Goal: Task Accomplishment & Management: Manage account settings

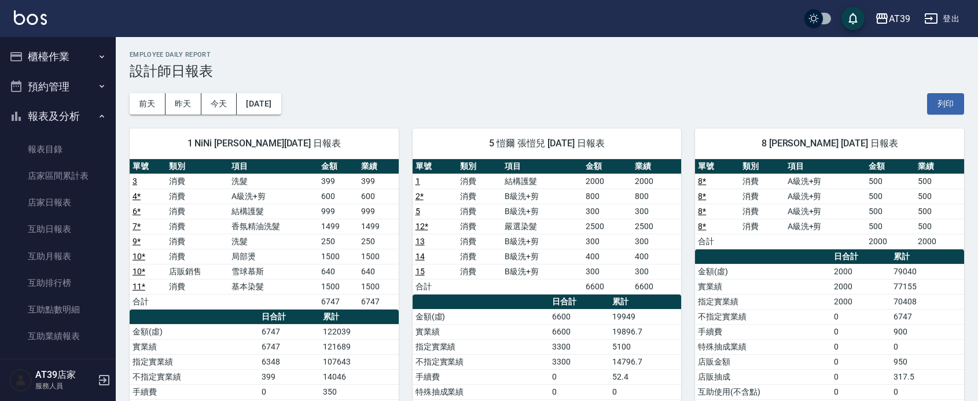
scroll to position [217, 0]
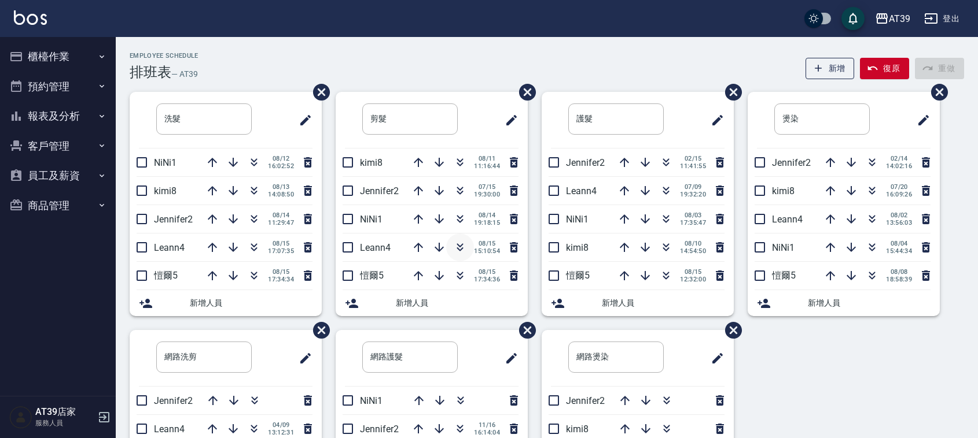
click at [459, 243] on icon "button" at bounding box center [460, 248] width 14 height 14
click at [260, 46] on div "Employee Schedule 排班表 — AT39 新增 復原 重做 洗髮 ​ NiNi1 08/12 16:02:52 kimi8 08/13 14:…" at bounding box center [547, 305] width 862 height 536
click at [253, 250] on icon "button" at bounding box center [254, 248] width 14 height 14
click at [61, 113] on button "報表及分析" at bounding box center [58, 116] width 106 height 30
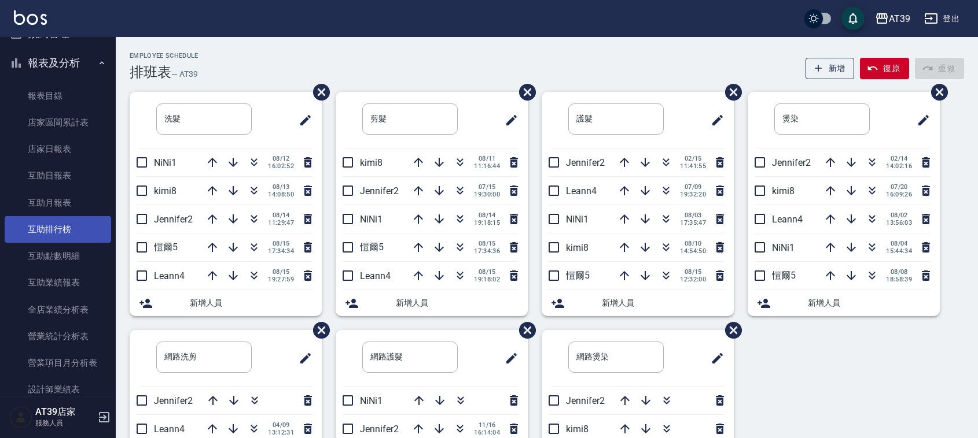
scroll to position [145, 0]
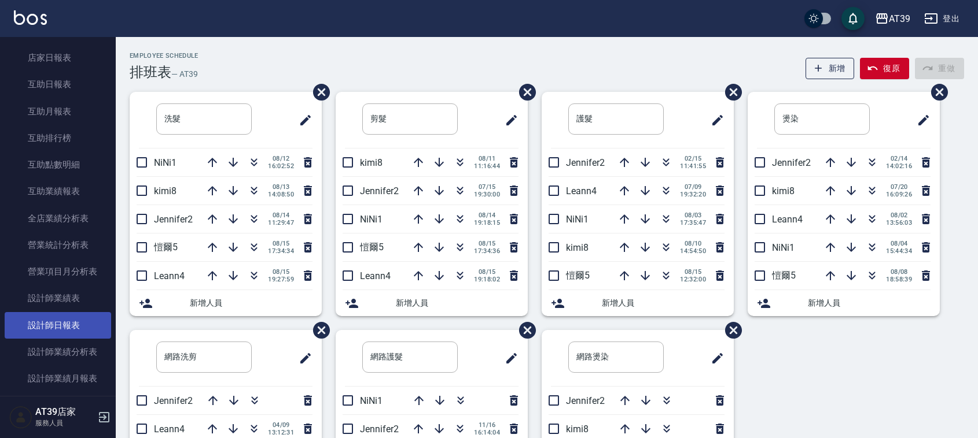
click at [65, 325] on link "設計師日報表" at bounding box center [58, 325] width 106 height 27
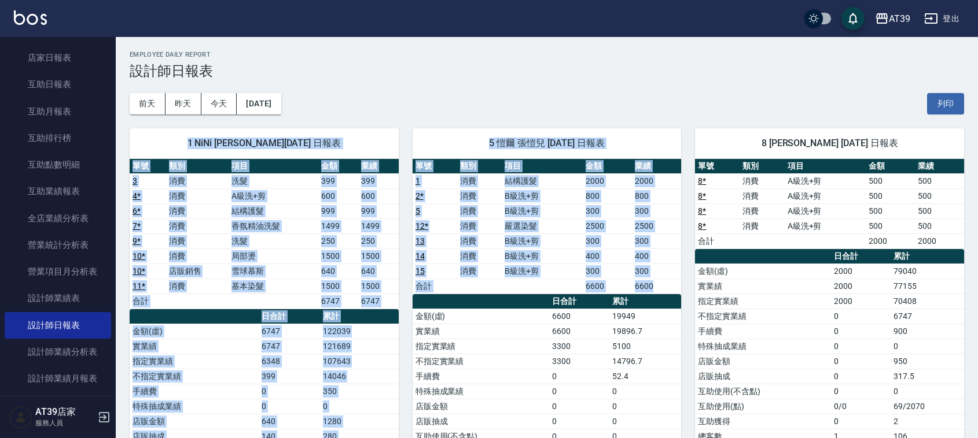
drag, startPoint x: 497, startPoint y: 307, endPoint x: 472, endPoint y: 103, distance: 205.2
click at [472, 103] on div "AT39 2025-08-15 設計師日報表 列印時間： 2025-08-15-19:44 Employee Daily Report 設計師日報表 前天 昨…" at bounding box center [547, 322] width 862 height 571
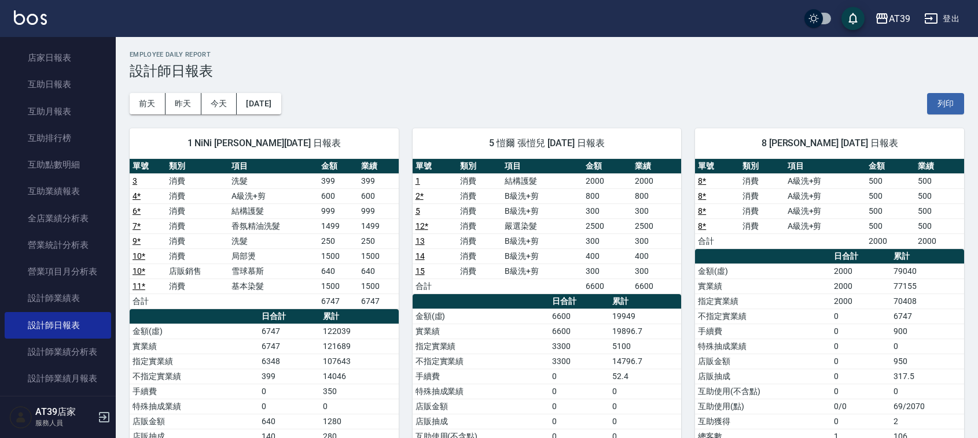
click at [472, 103] on div "前天 昨天 今天 2025/08/15 列印" at bounding box center [547, 103] width 834 height 49
click at [473, 108] on div "前天 昨天 今天 2025/08/15 列印" at bounding box center [547, 103] width 834 height 49
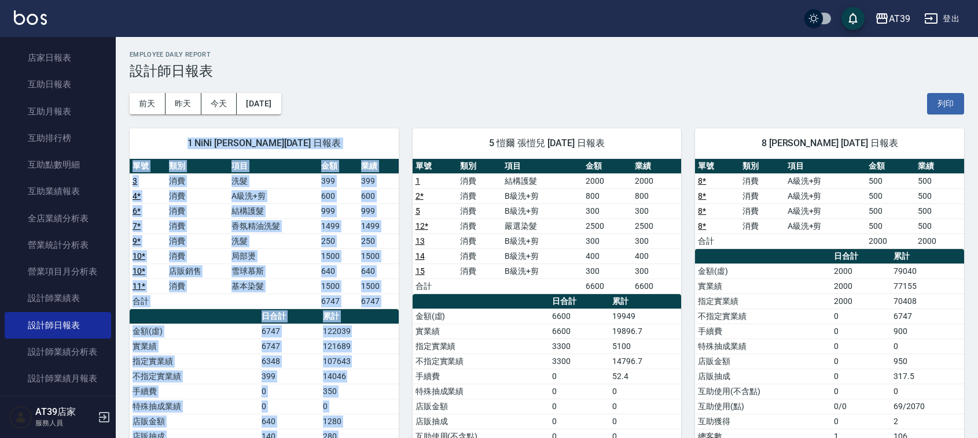
drag, startPoint x: 473, startPoint y: 109, endPoint x: 473, endPoint y: 116, distance: 7.0
click at [473, 116] on div "AT39 2025-08-15 設計師日報表 列印時間： 2025-08-15-19:44 Employee Daily Report 設計師日報表 前天 昨…" at bounding box center [547, 322] width 862 height 571
click at [473, 116] on div "5 愷爾 張愷兒 08/15/2025 日報表 單號 類別 項目 金額 業績 1 消費 結構護髮 2000 2000 2 * 消費 B級洗+剪 800 800…" at bounding box center [540, 355] width 283 height 480
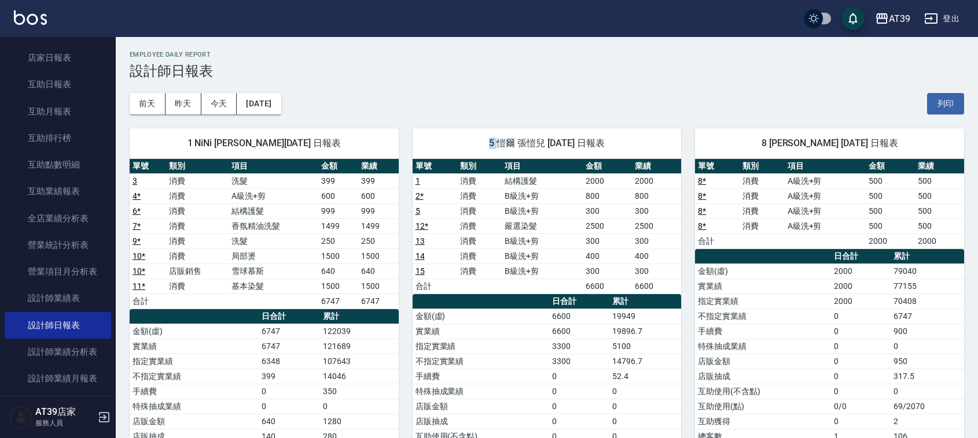
click at [473, 116] on div "5 愷爾 張愷兒 08/15/2025 日報表 單號 類別 項目 金額 業績 1 消費 結構護髮 2000 2000 2 * 消費 B級洗+剪 800 800…" at bounding box center [540, 355] width 283 height 480
click at [29, 14] on img at bounding box center [30, 17] width 33 height 14
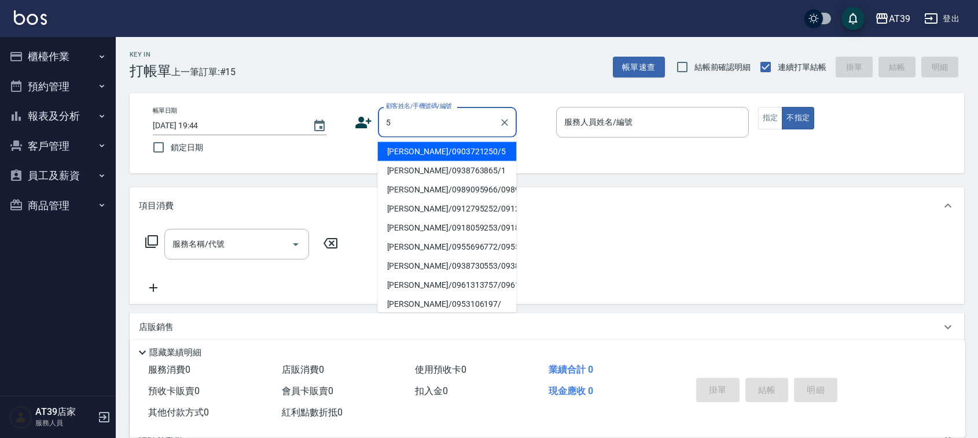
click at [449, 157] on li "Alan/0903721250/5" at bounding box center [447, 151] width 139 height 19
type input "Alan/0903721250/5"
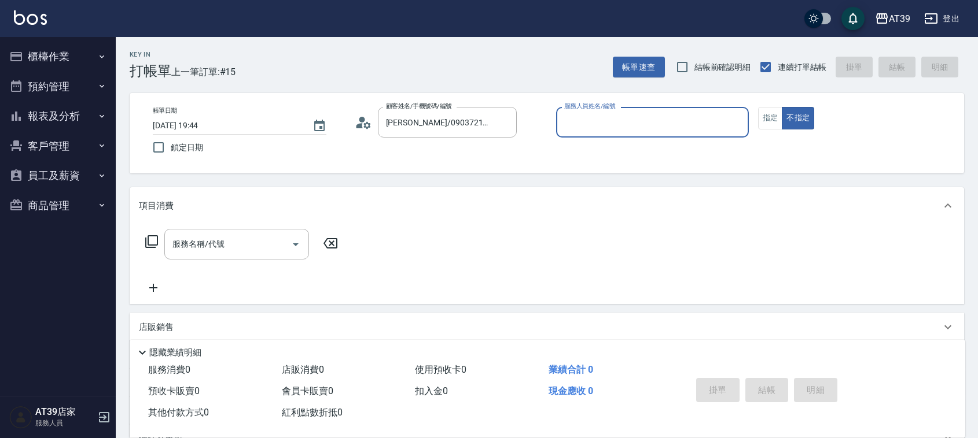
type input "愷爾-5"
click at [260, 258] on div "服務名稱/代號" at bounding box center [236, 244] width 145 height 31
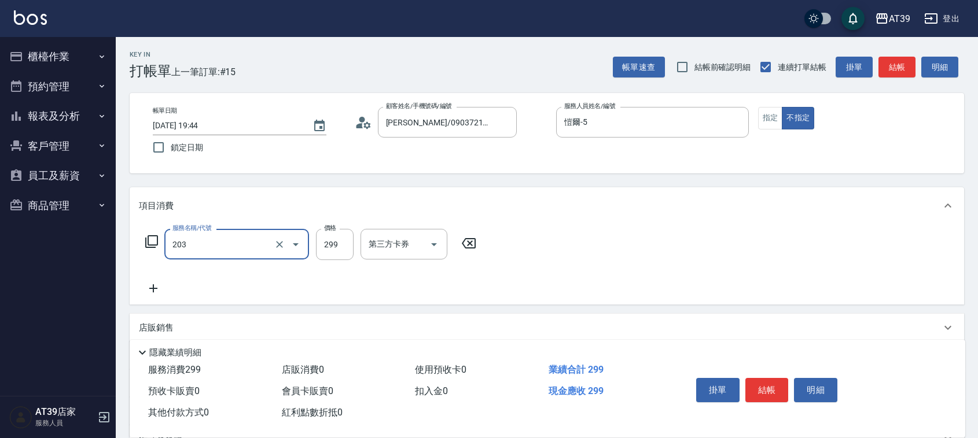
type input "B級洗+剪(203)"
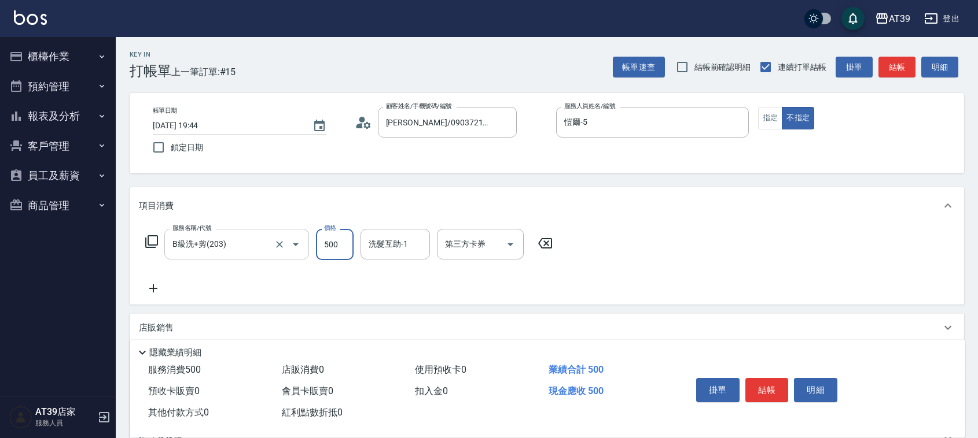
type input "500"
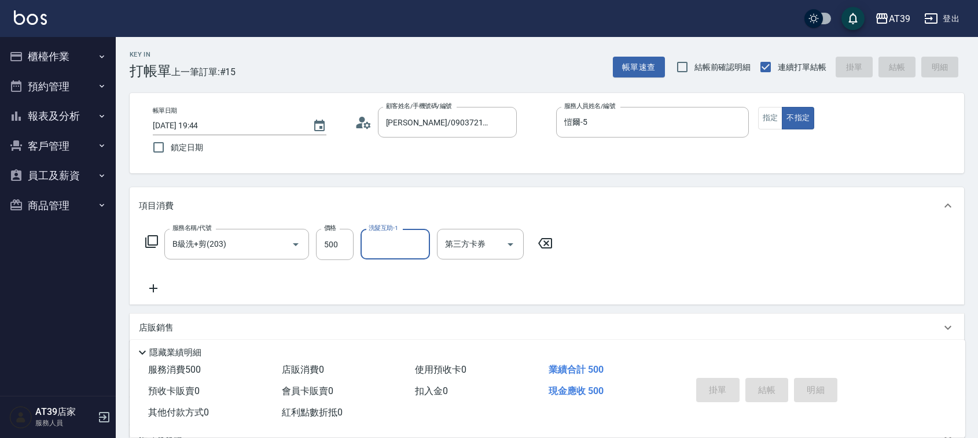
type input "2025/08/15 20:05"
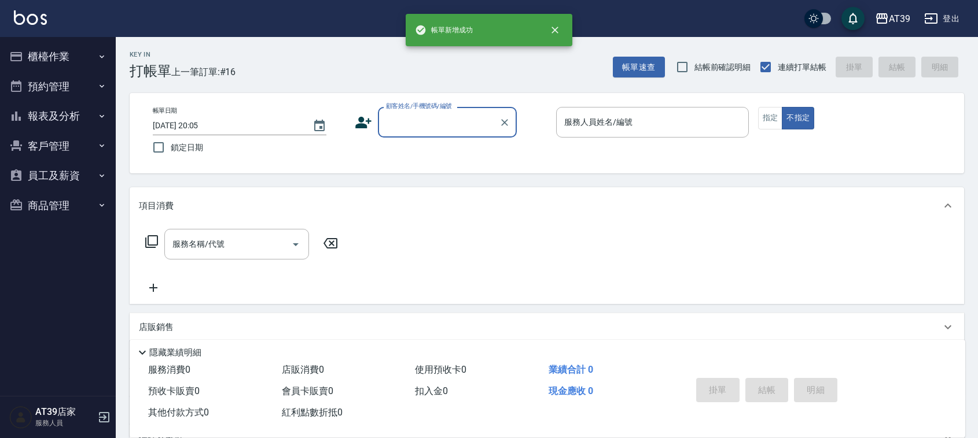
click at [73, 109] on button "報表及分析" at bounding box center [58, 116] width 106 height 30
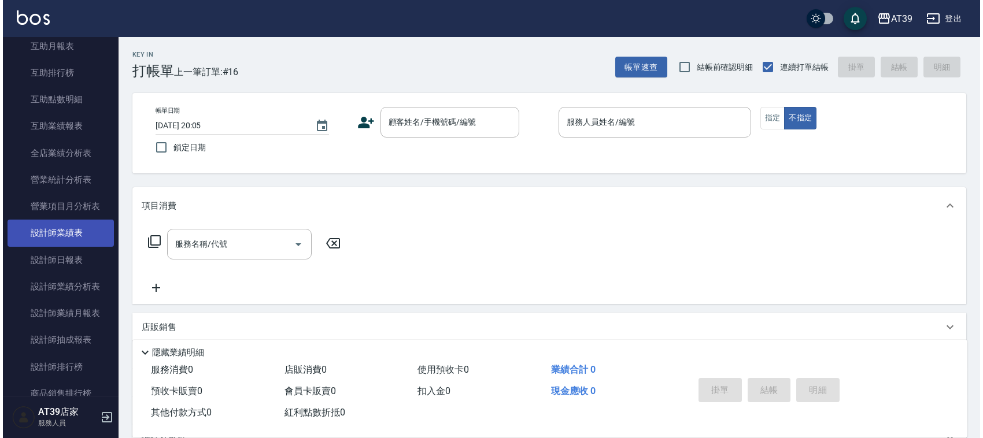
scroll to position [217, 0]
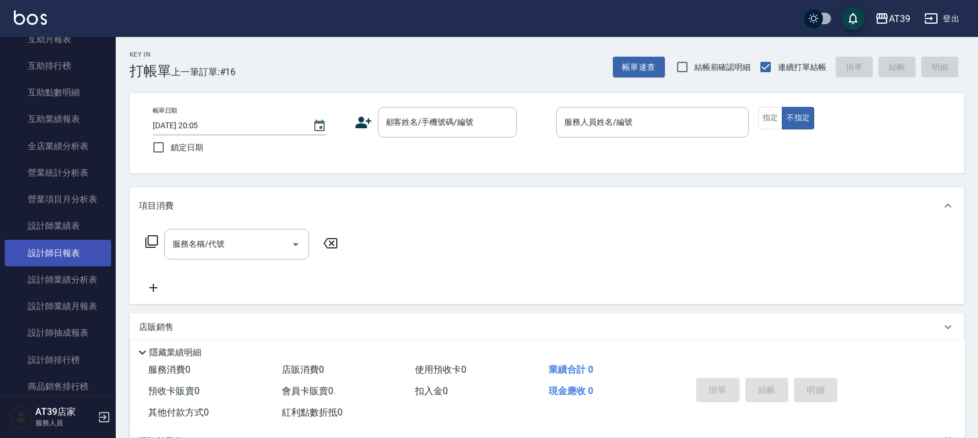
click at [93, 246] on link "設計師日報表" at bounding box center [58, 253] width 106 height 27
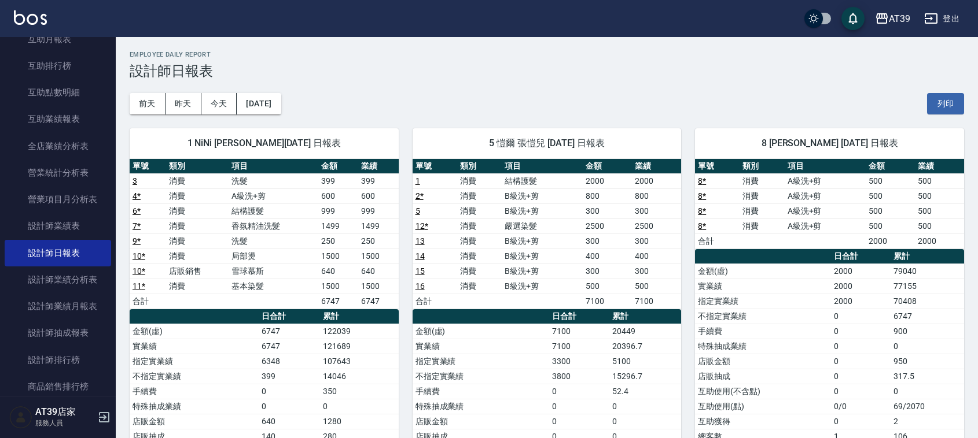
click at [33, 16] on img at bounding box center [30, 17] width 33 height 14
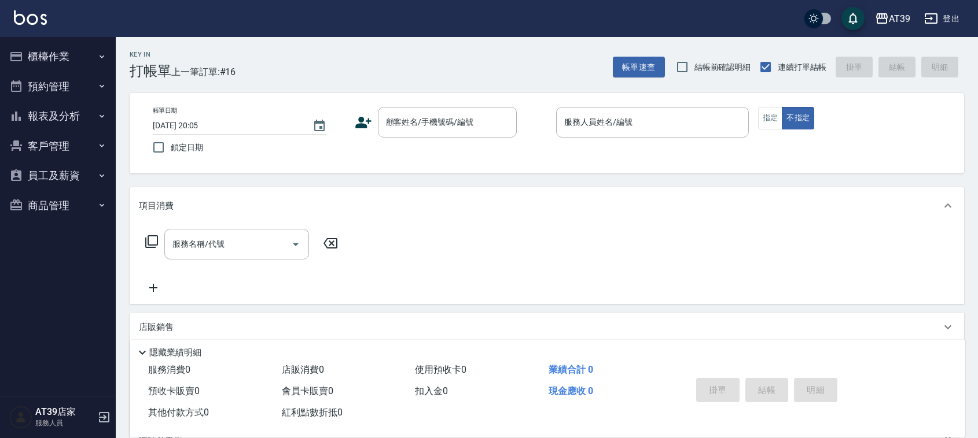
click at [197, 44] on div "Key In 打帳單 上一筆訂單:#16" at bounding box center [176, 58] width 120 height 42
click at [315, 44] on div "Key In 打帳單 上一筆訂單:#16 帳單速查 結帳前確認明細 連續打單結帳 掛單 結帳 明細" at bounding box center [540, 58] width 848 height 42
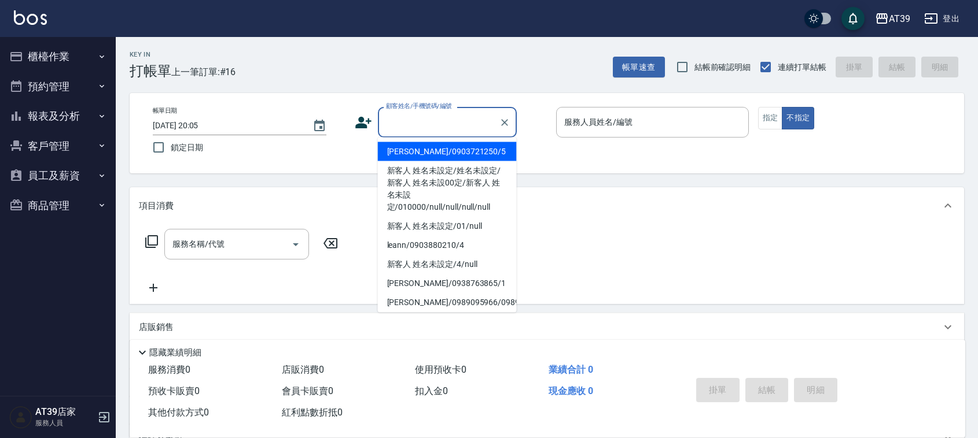
click at [421, 113] on input "顧客姓名/手機號碼/編號" at bounding box center [438, 122] width 111 height 20
click at [946, 174] on div "Key In 打帳單 上一筆訂單:#16 帳單速查 結帳前確認明細 連續打單結帳 掛單 結帳 明細 帳單日期 2025/08/15 20:05 鎖定日期 顧客…" at bounding box center [547, 300] width 862 height 526
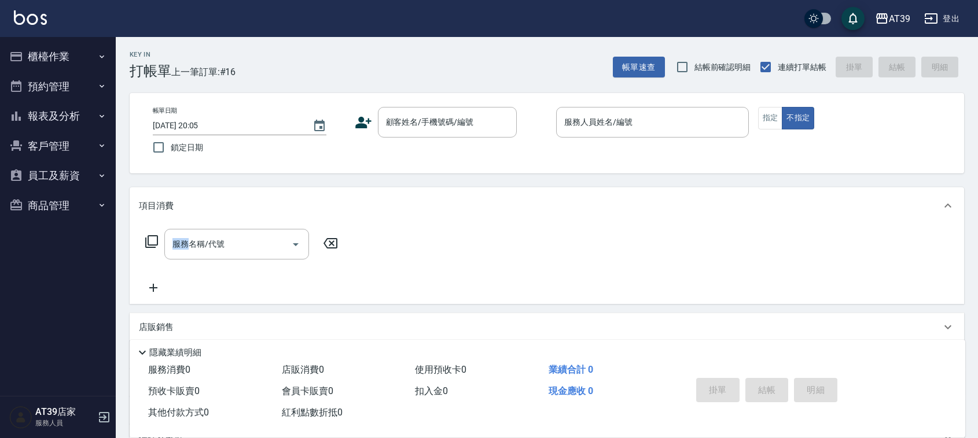
click at [946, 174] on div "Key In 打帳單 上一筆訂單:#16 帳單速查 結帳前確認明細 連續打單結帳 掛單 結帳 明細 帳單日期 2025/08/15 20:05 鎖定日期 顧客…" at bounding box center [547, 300] width 862 height 526
click at [824, 169] on div "帳單日期 2025/08/15 20:05 鎖定日期 顧客姓名/手機號碼/編號 顧客姓名/手機號碼/編號 服務人員姓名/編號 服務人員姓名/編號 指定 不指定" at bounding box center [547, 133] width 834 height 80
click at [831, 174] on div "Key In 打帳單 上一筆訂單:#16 帳單速查 結帳前確認明細 連續打單結帳 掛單 結帳 明細 帳單日期 2025/08/15 20:05 鎖定日期 顧客…" at bounding box center [547, 300] width 862 height 526
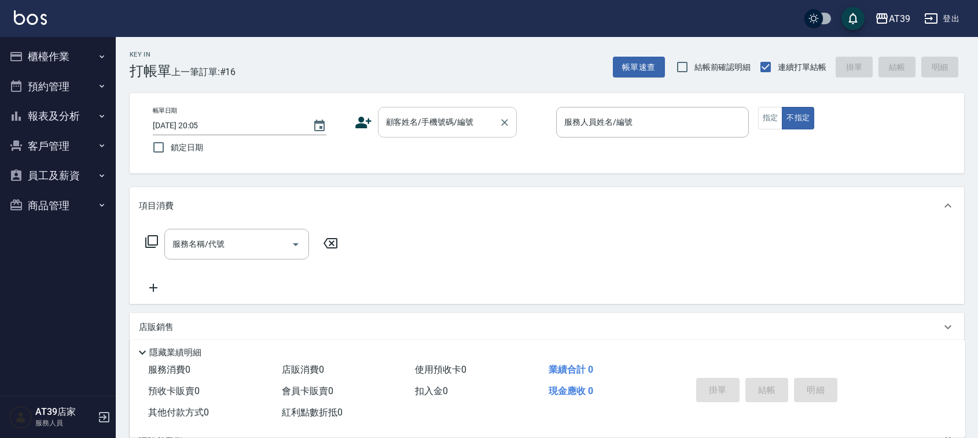
click at [393, 123] on input "顧客姓名/手機號碼/編號" at bounding box center [438, 122] width 111 height 20
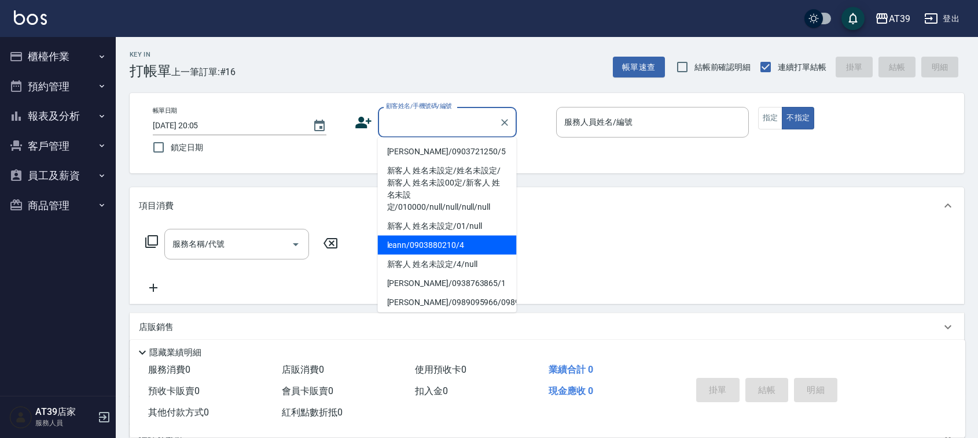
click at [444, 241] on li "leann/0903880210/4" at bounding box center [447, 245] width 139 height 19
type input "leann/0903880210/4"
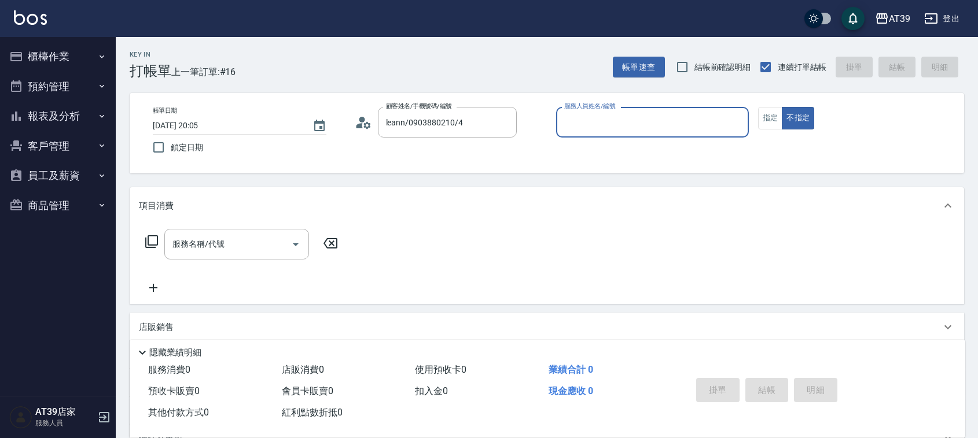
type input "Leann-4"
click at [797, 123] on button "不指定" at bounding box center [798, 118] width 32 height 23
click at [160, 244] on div "服務名稱/代號 服務名稱/代號" at bounding box center [242, 244] width 206 height 31
click at [150, 238] on icon at bounding box center [152, 242] width 14 height 14
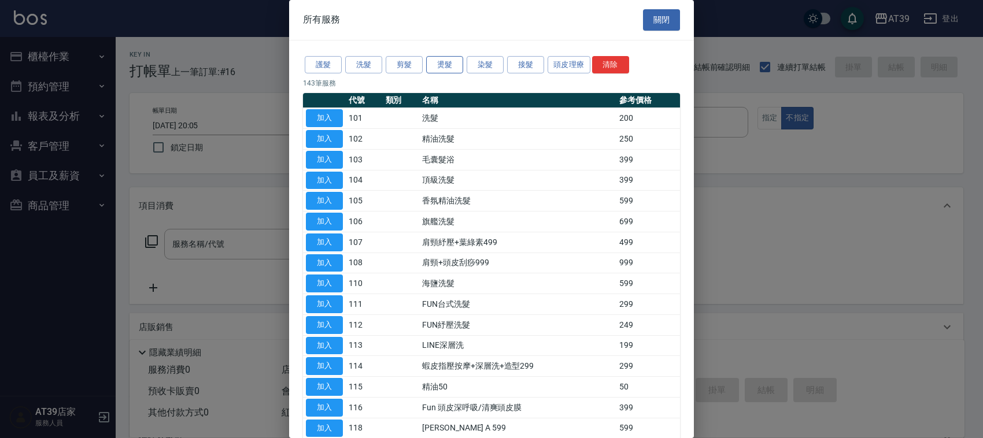
click at [448, 73] on button "燙髮" at bounding box center [444, 65] width 37 height 18
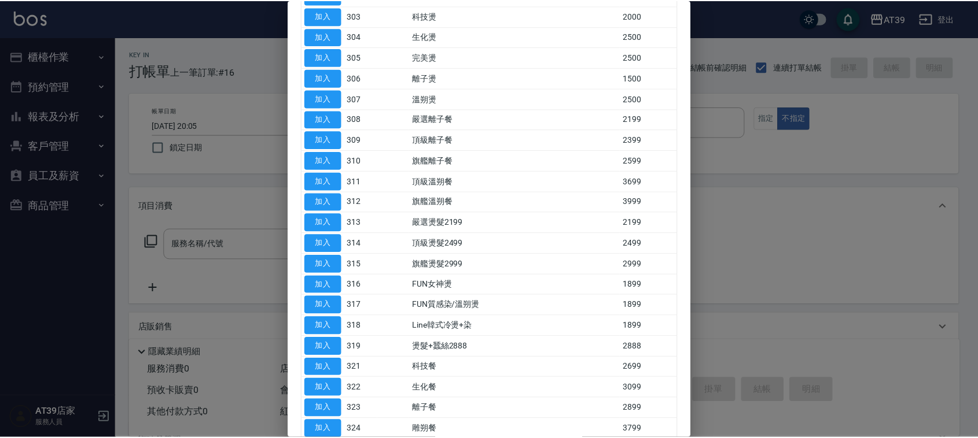
scroll to position [217, 0]
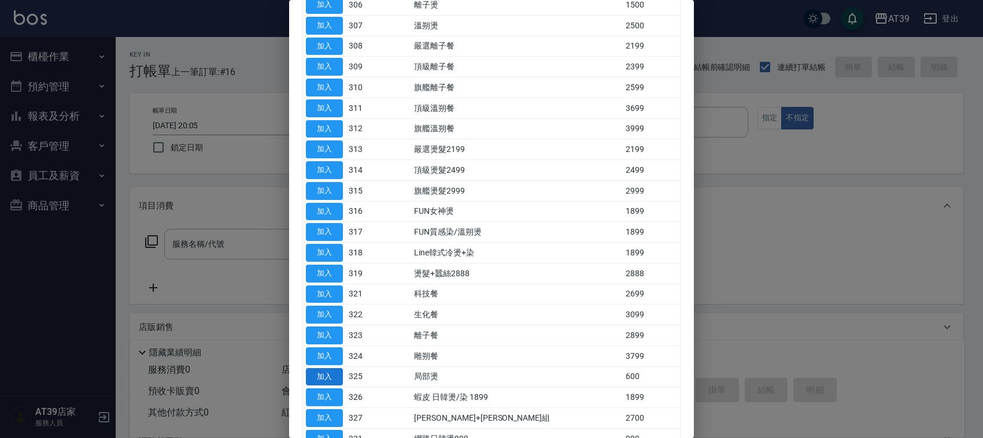
click at [318, 379] on button "加入" at bounding box center [324, 377] width 37 height 18
type input "局部燙(325)"
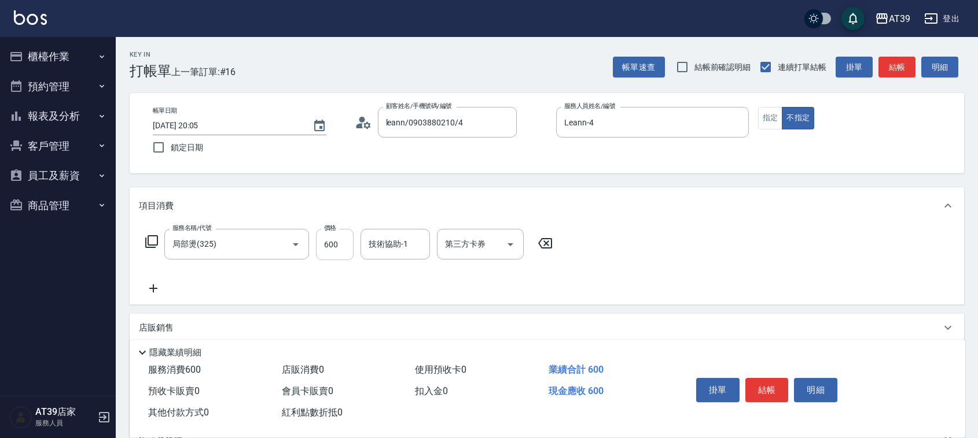
click at [331, 249] on input "600" at bounding box center [335, 244] width 38 height 31
type input "800"
click at [759, 381] on button "結帳" at bounding box center [766, 390] width 43 height 24
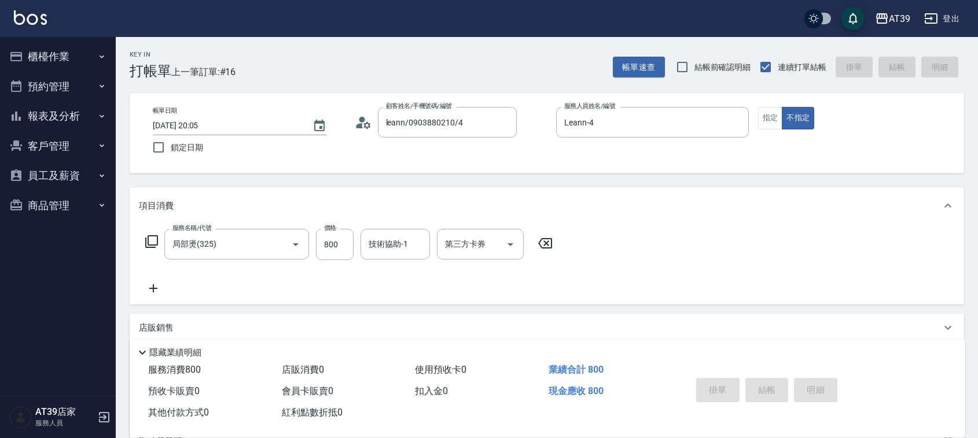
type input "2025/08/15 20:16"
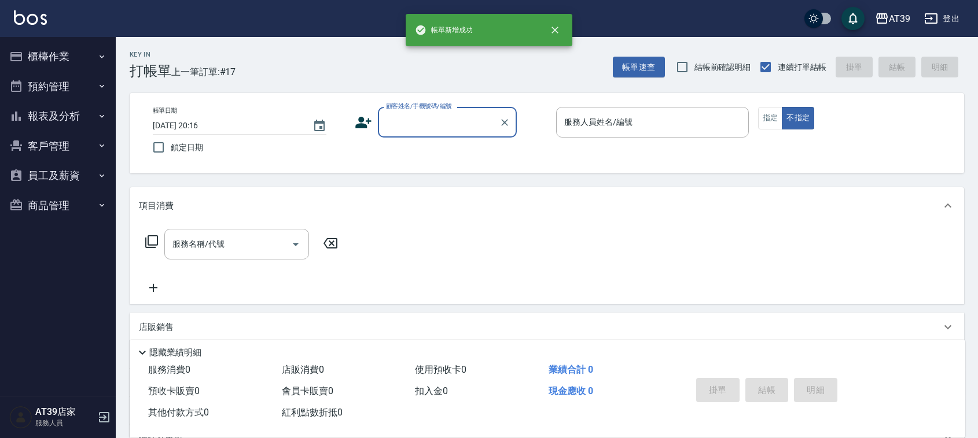
click at [415, 125] on input "顧客姓名/手機號碼/編號" at bounding box center [438, 122] width 111 height 20
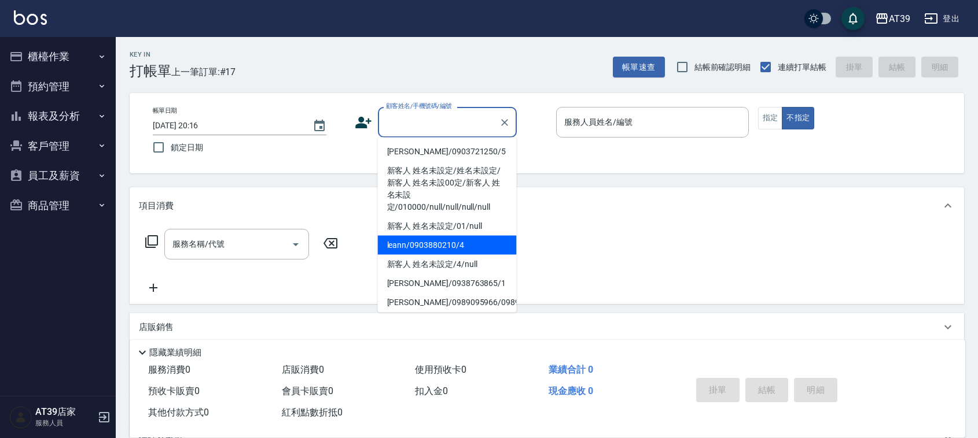
click at [452, 249] on li "leann/0903880210/4" at bounding box center [447, 245] width 139 height 19
type input "leann/0903880210/4"
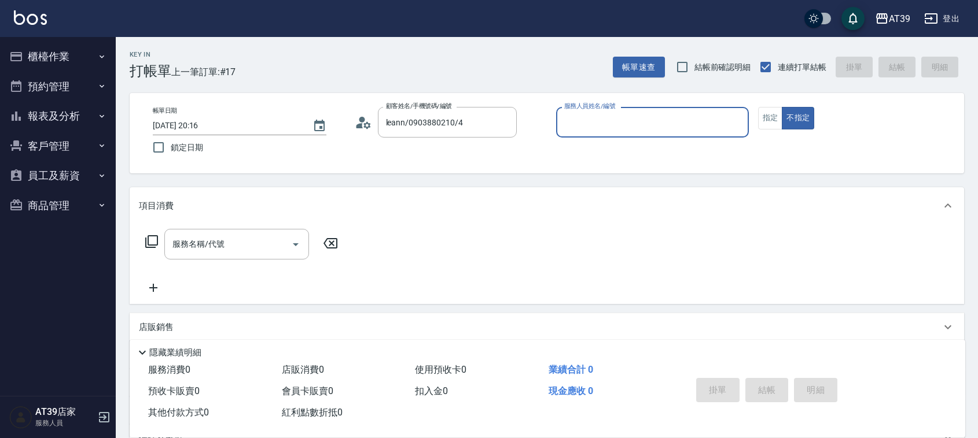
type input "Leann-4"
click at [231, 266] on div "服務名稱/代號 服務名稱/代號" at bounding box center [242, 262] width 206 height 66
click at [231, 252] on input "服務名稱/代號" at bounding box center [227, 244] width 117 height 20
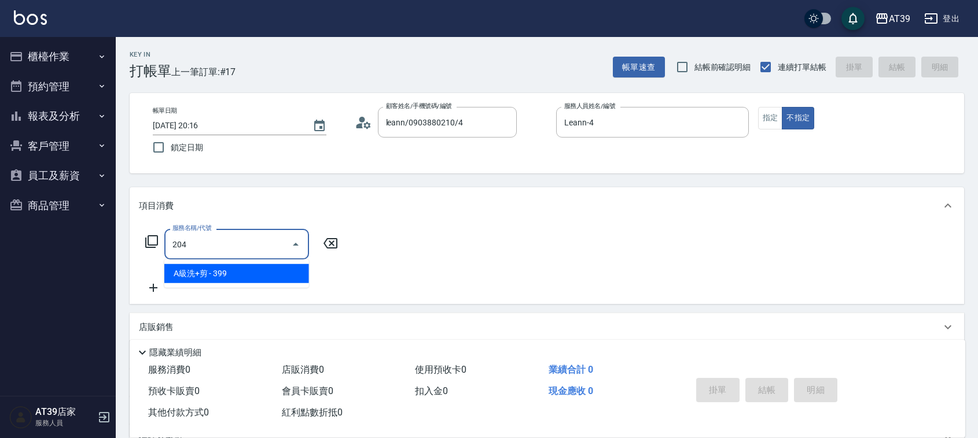
type input "A級洗+剪(204)"
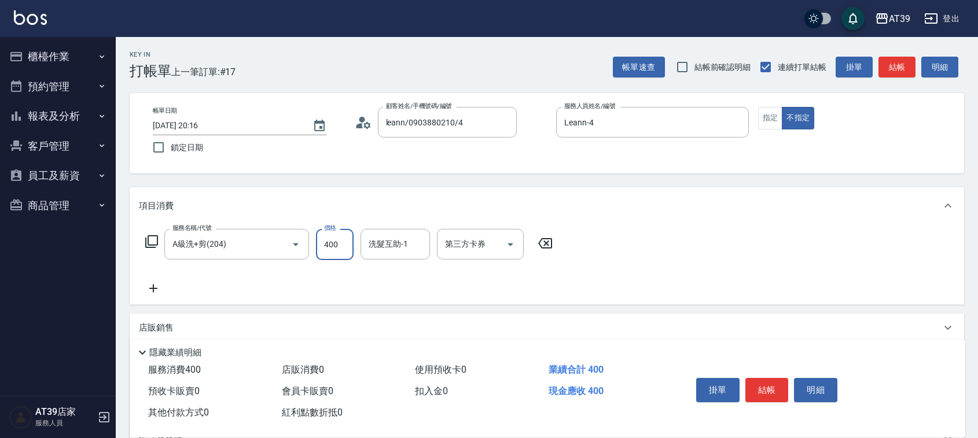
type input "400"
type input "芊芊-27"
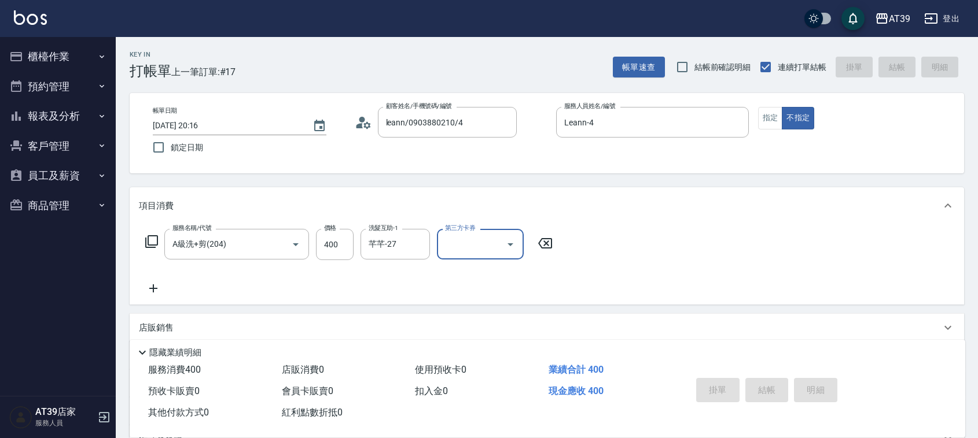
type input "2025/08/15 20:17"
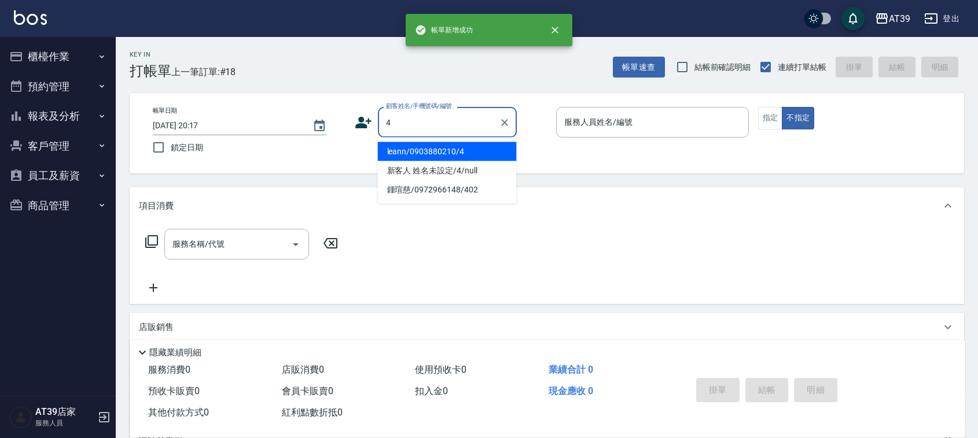
type input "leann/0903880210/4"
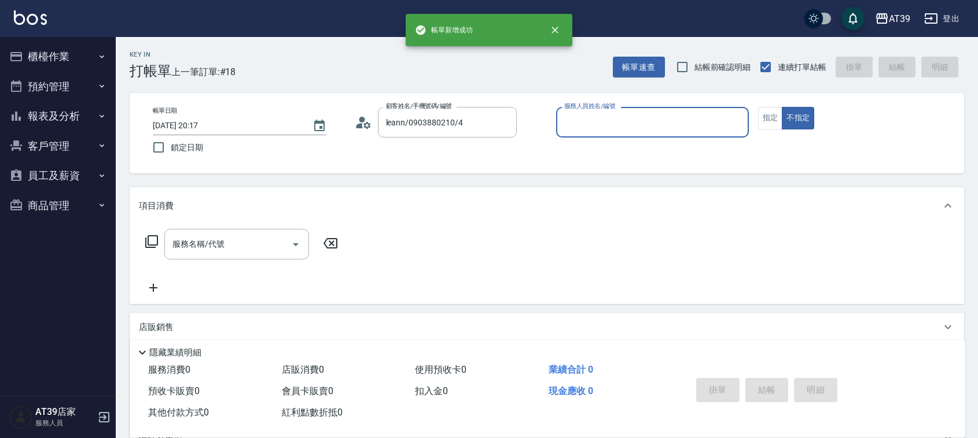
type input "Leann-4"
type input "新客人 姓名未設定/4/null"
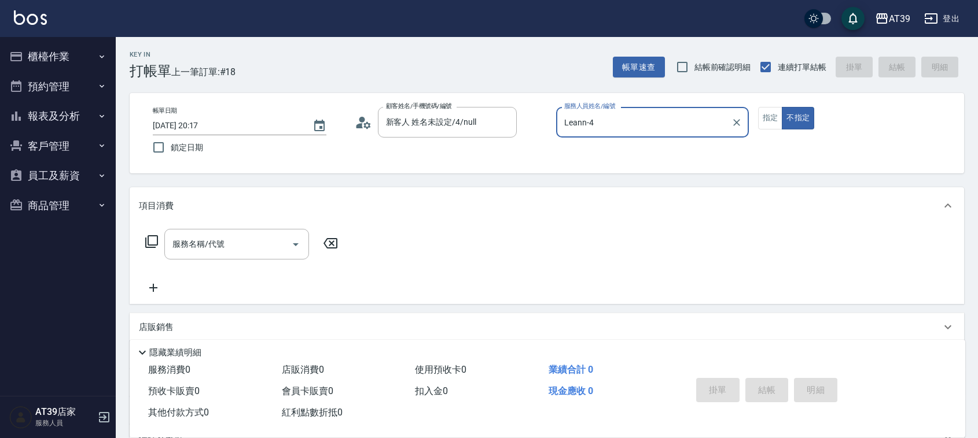
click at [782, 107] on button "不指定" at bounding box center [798, 118] width 32 height 23
type button "false"
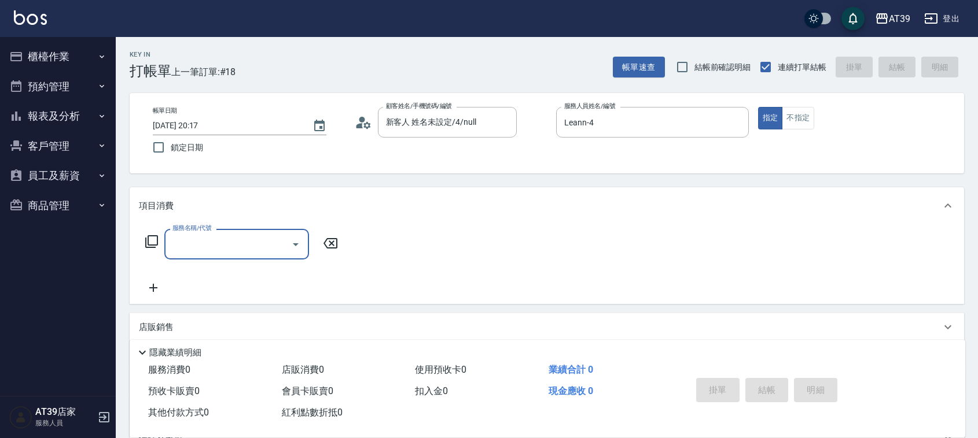
click at [183, 249] on input "服務名稱/代號" at bounding box center [227, 244] width 117 height 20
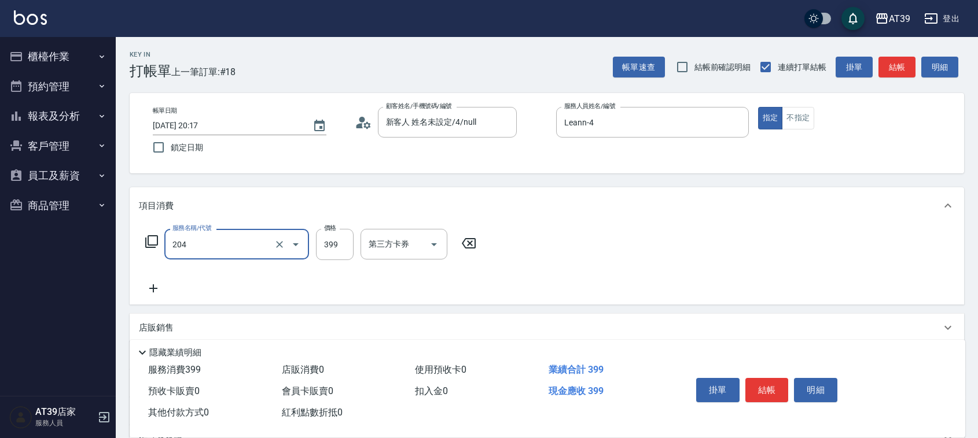
type input "A級洗+剪(204)"
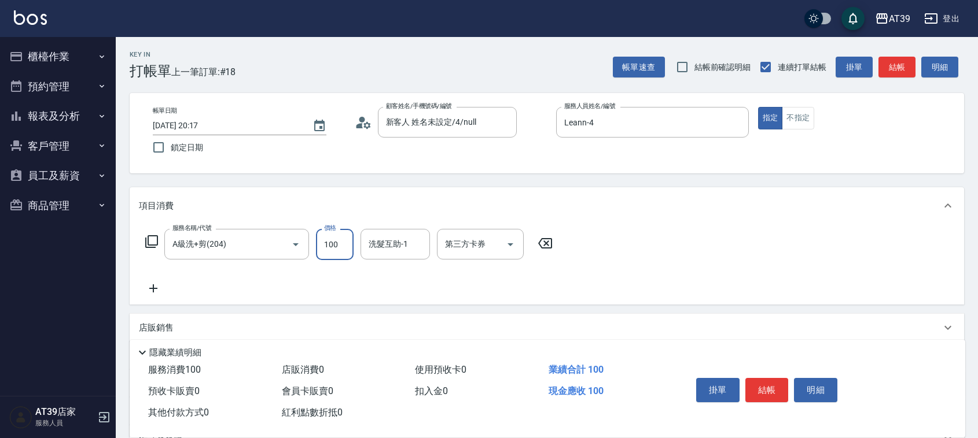
type input "1000"
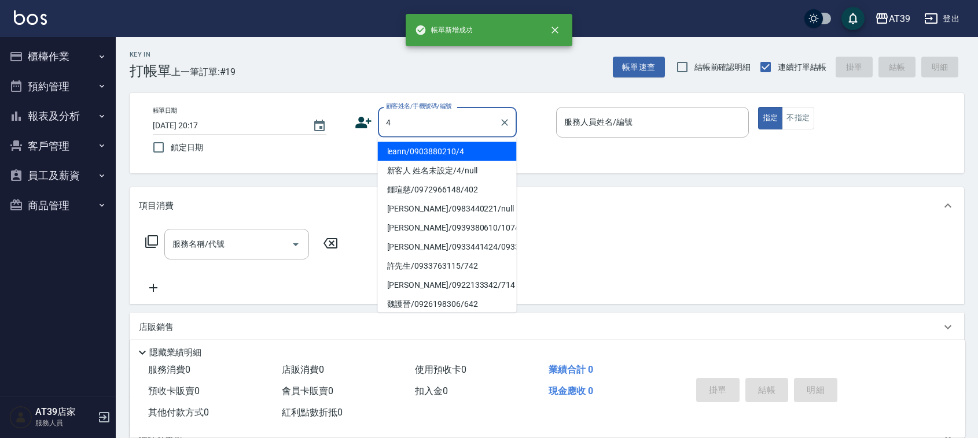
type input "leann/0903880210/4"
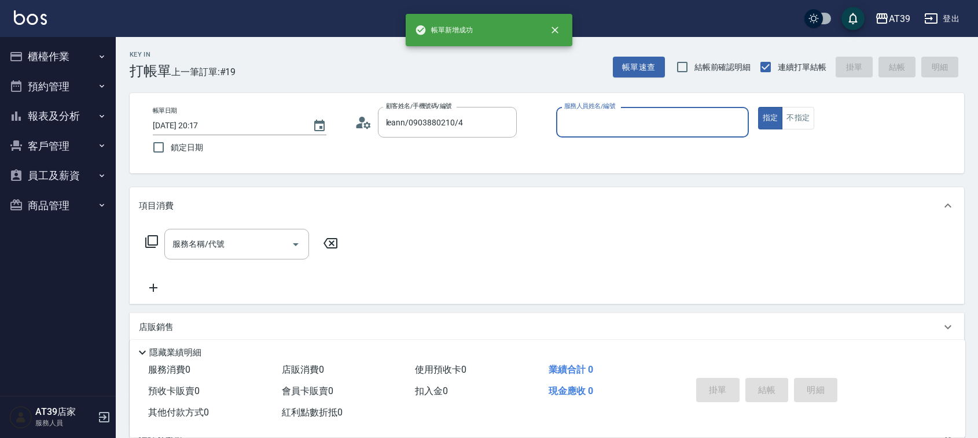
type input "Leann-4"
click at [758, 107] on button "指定" at bounding box center [770, 118] width 25 height 23
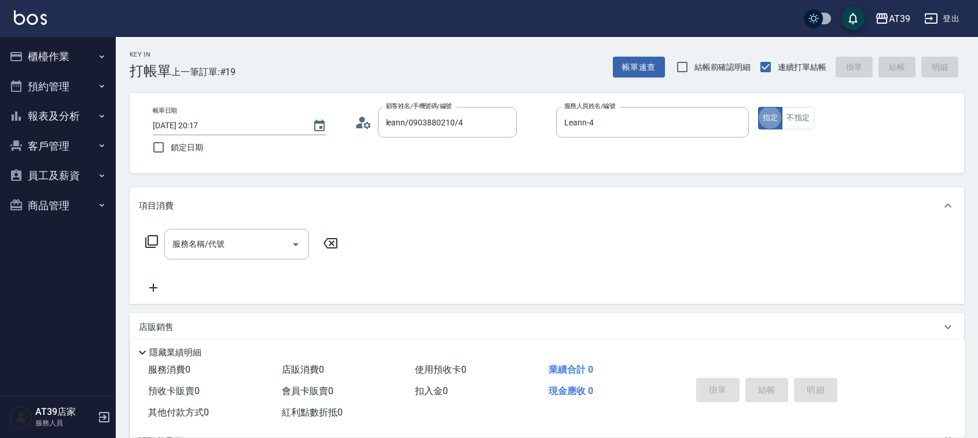
type button "true"
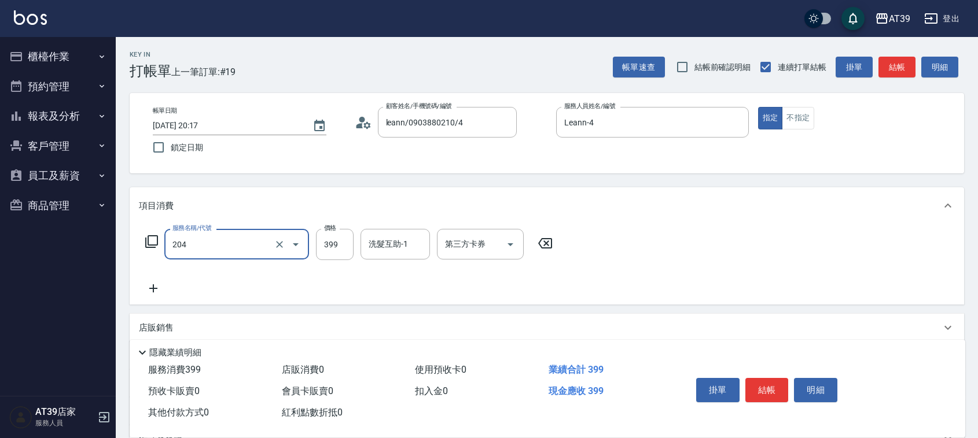
type input "A級洗+剪(204)"
type input "600"
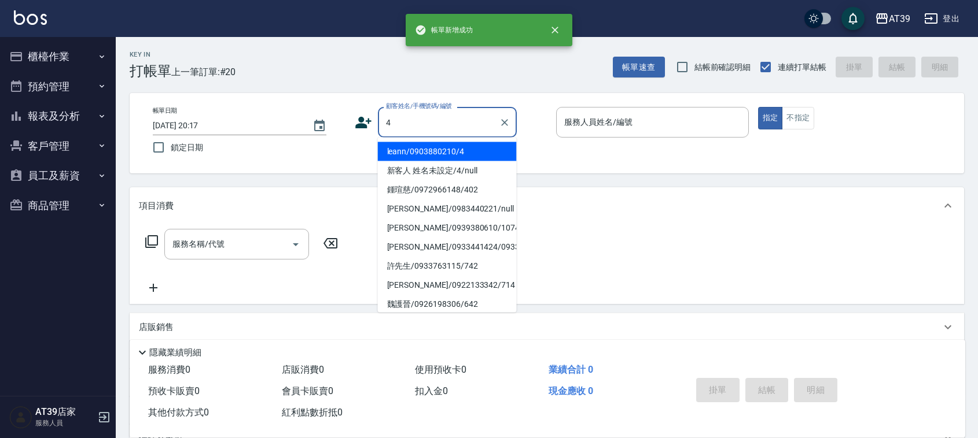
type input "leann/0903880210/4"
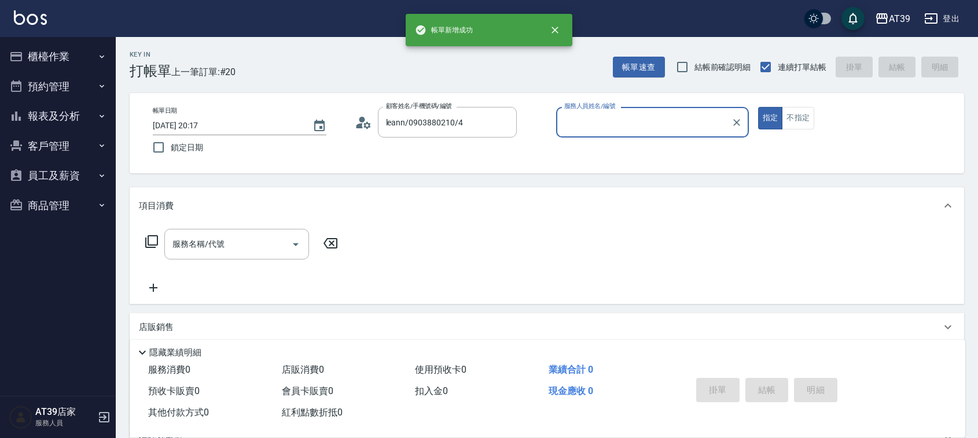
type input "Leann-4"
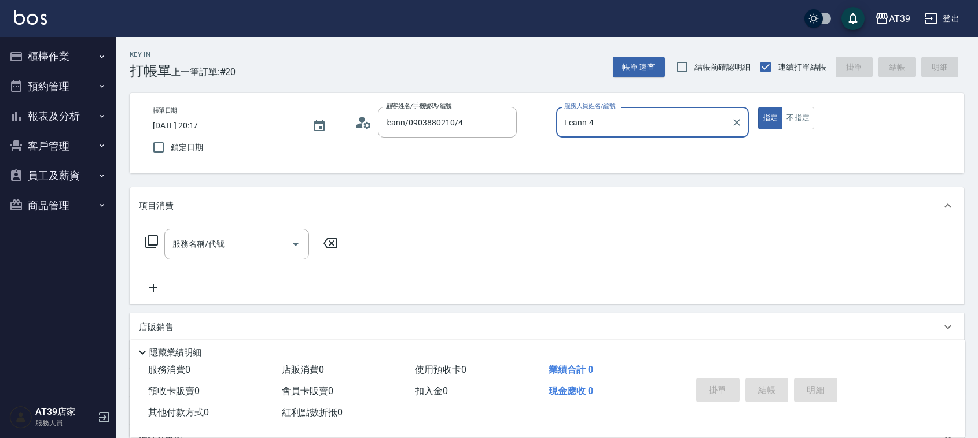
click at [758, 107] on button "指定" at bounding box center [770, 118] width 25 height 23
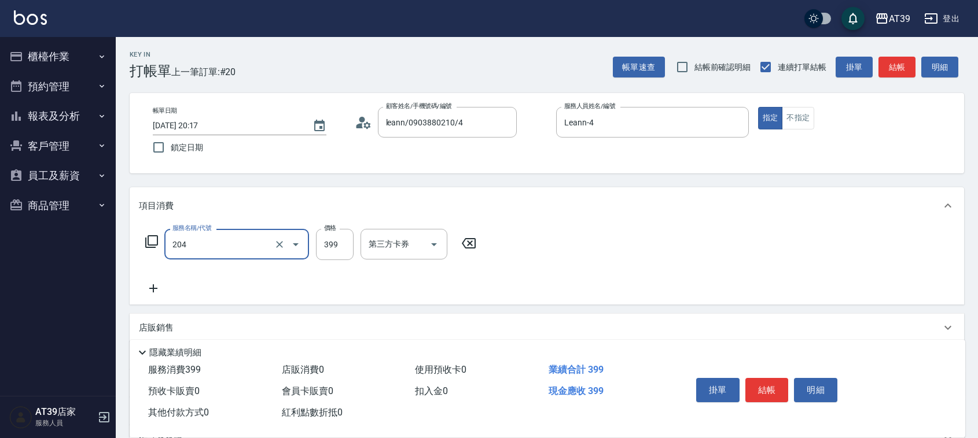
type input "A級洗+剪(204)"
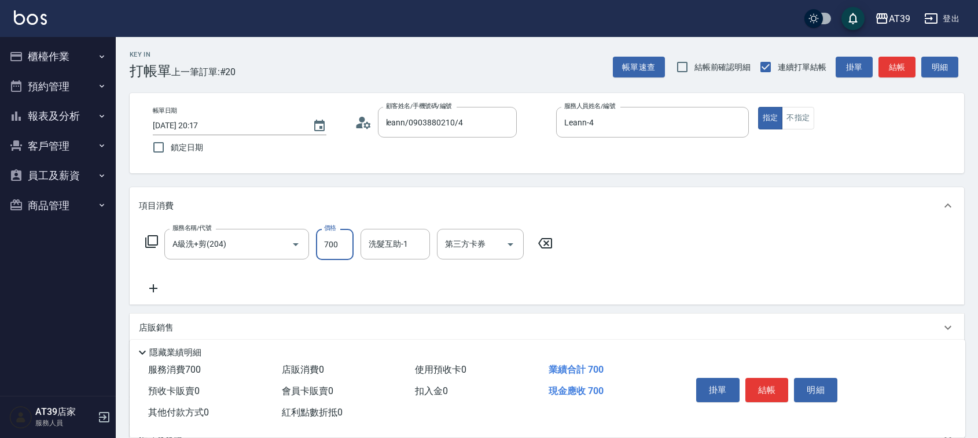
type input "700"
click at [154, 285] on icon at bounding box center [153, 289] width 29 height 14
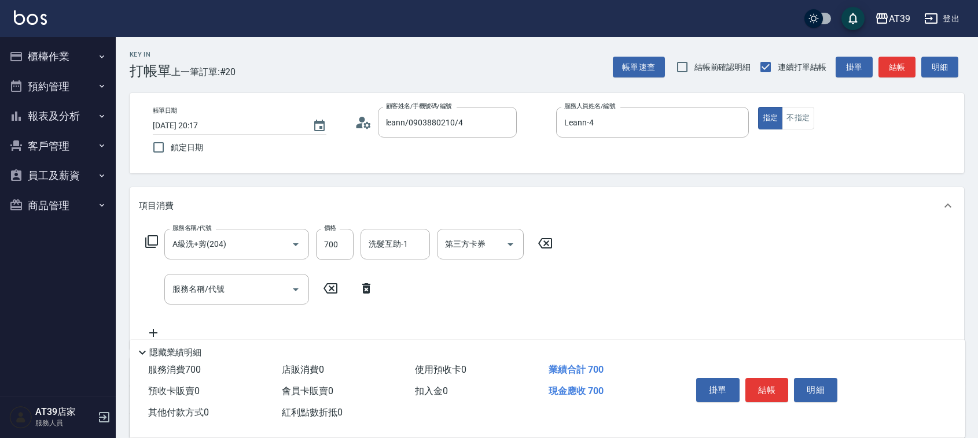
click at [148, 246] on icon at bounding box center [152, 242] width 14 height 14
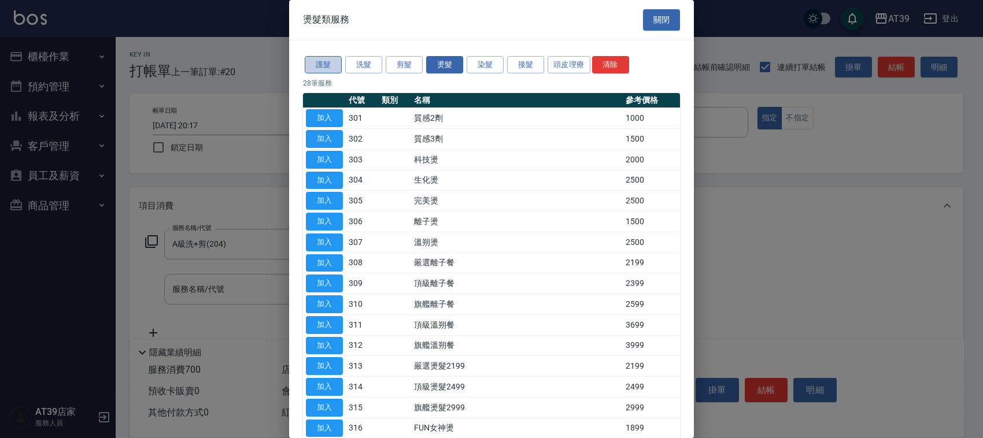
click at [323, 62] on button "護髮" at bounding box center [323, 65] width 37 height 18
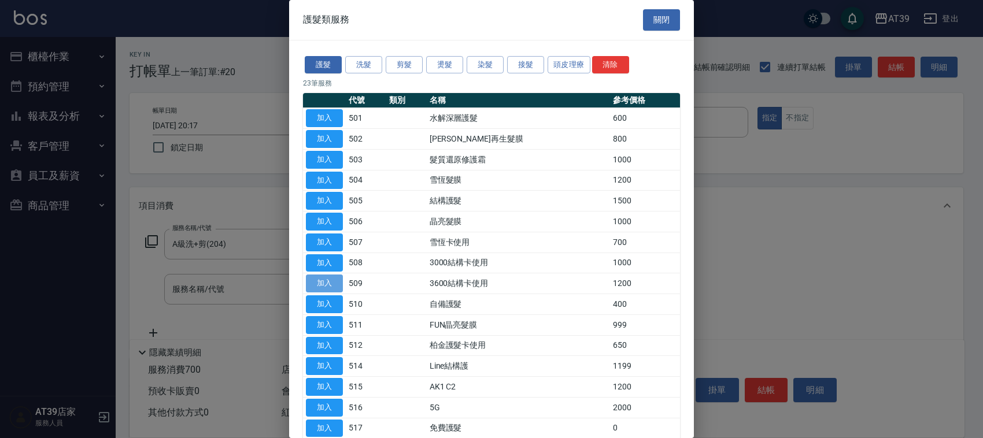
click at [337, 281] on button "加入" at bounding box center [324, 284] width 37 height 18
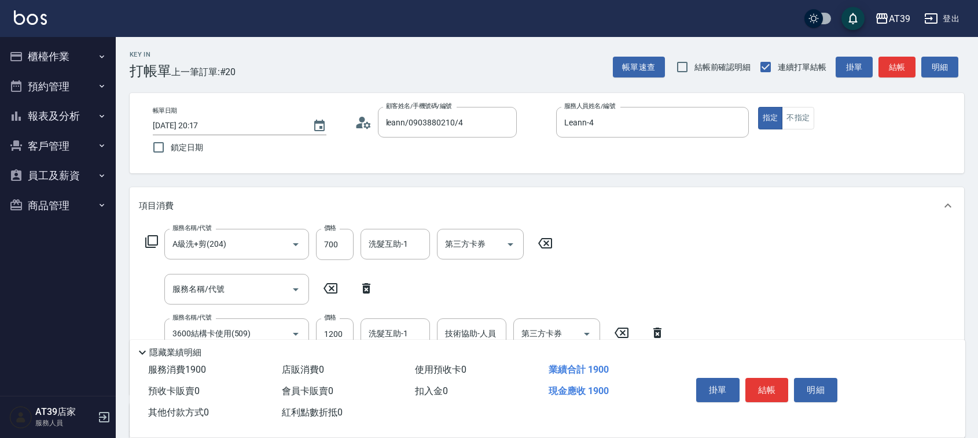
click at [349, 281] on div "服務名稱/代號 服務名稱/代號" at bounding box center [260, 289] width 242 height 31
click at [359, 289] on icon at bounding box center [366, 289] width 29 height 14
type input "3600結構卡使用(509)"
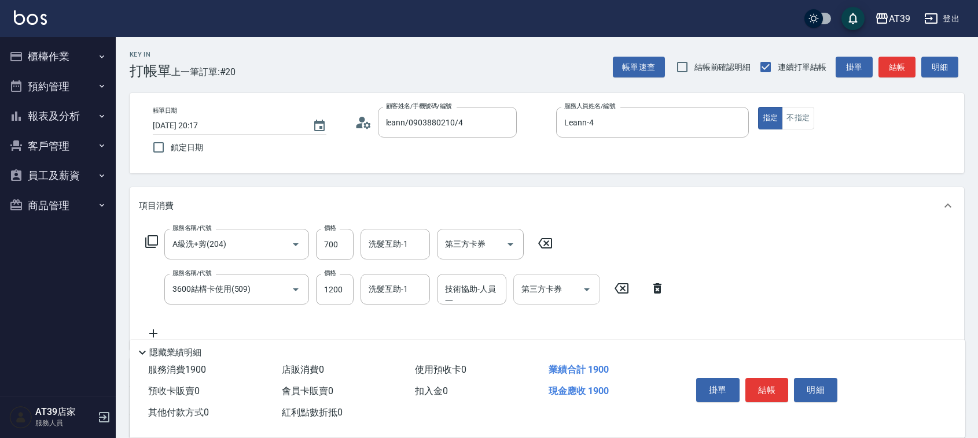
drag, startPoint x: 573, startPoint y: 295, endPoint x: 580, endPoint y: 304, distance: 11.6
click at [574, 298] on input "第三方卡券" at bounding box center [547, 289] width 59 height 20
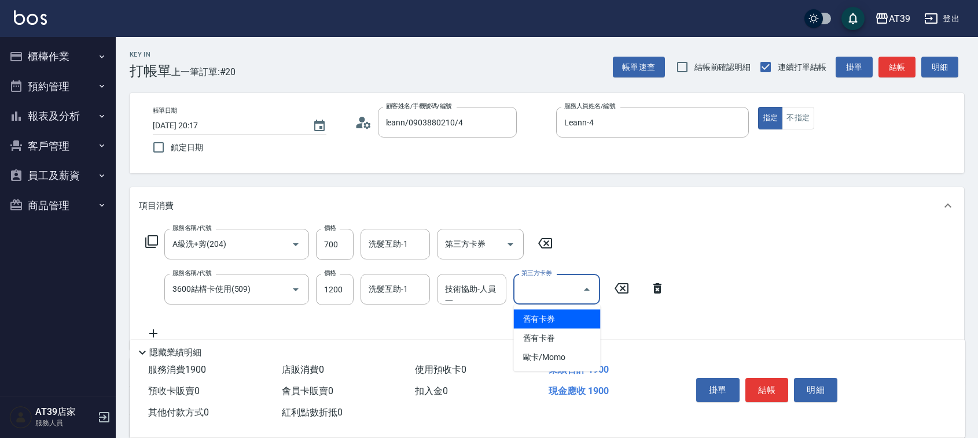
click at [576, 315] on span "舊有卡券" at bounding box center [557, 319] width 87 height 19
type input "舊有卡券"
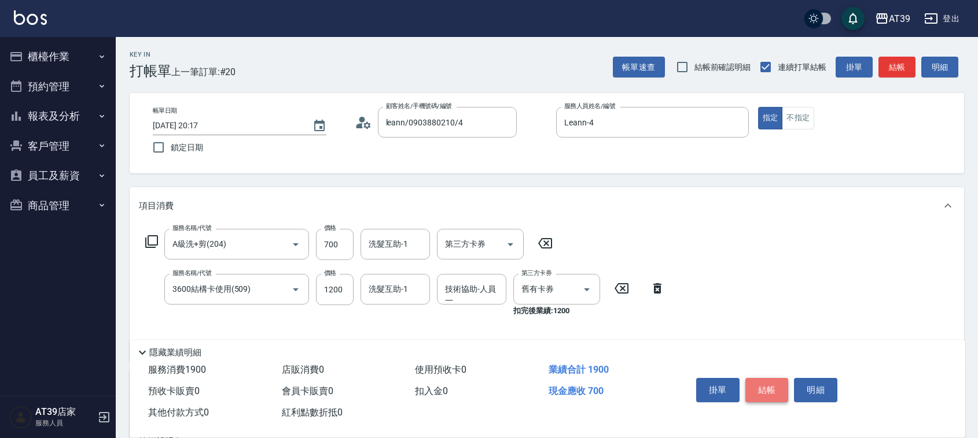
click at [752, 378] on button "結帳" at bounding box center [766, 390] width 43 height 24
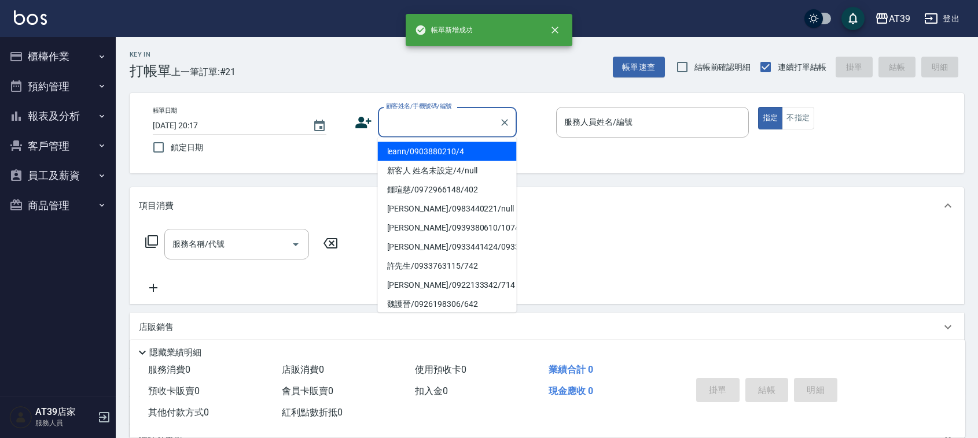
click at [447, 120] on input "顧客姓名/手機號碼/編號" at bounding box center [438, 122] width 111 height 20
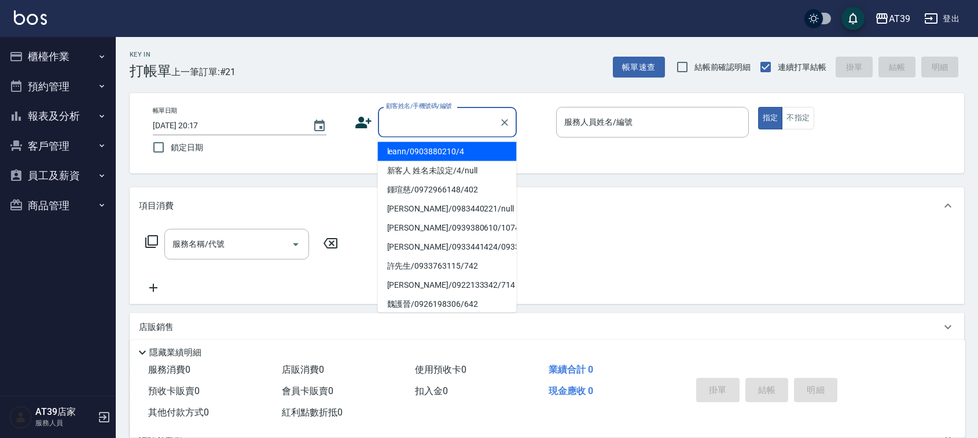
click at [447, 149] on li "leann/0903880210/4" at bounding box center [447, 151] width 139 height 19
type input "leann/0903880210/4"
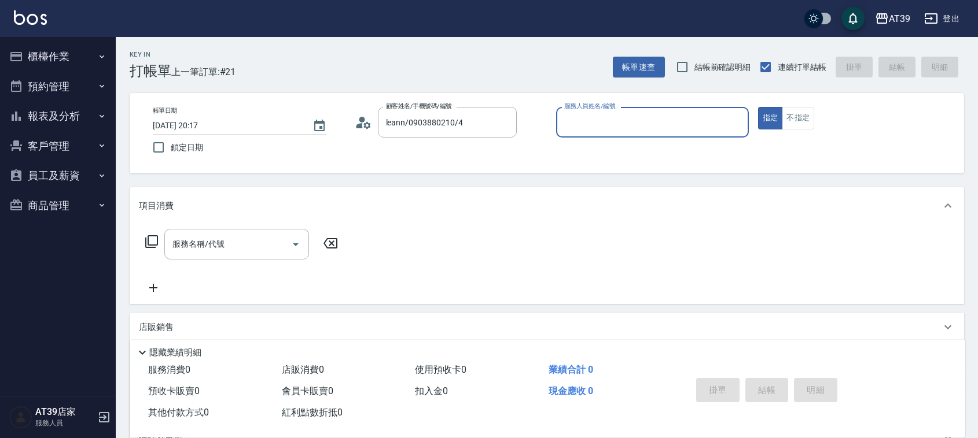
type input "Leann-4"
click at [241, 239] on input "服務名稱/代號" at bounding box center [227, 244] width 117 height 20
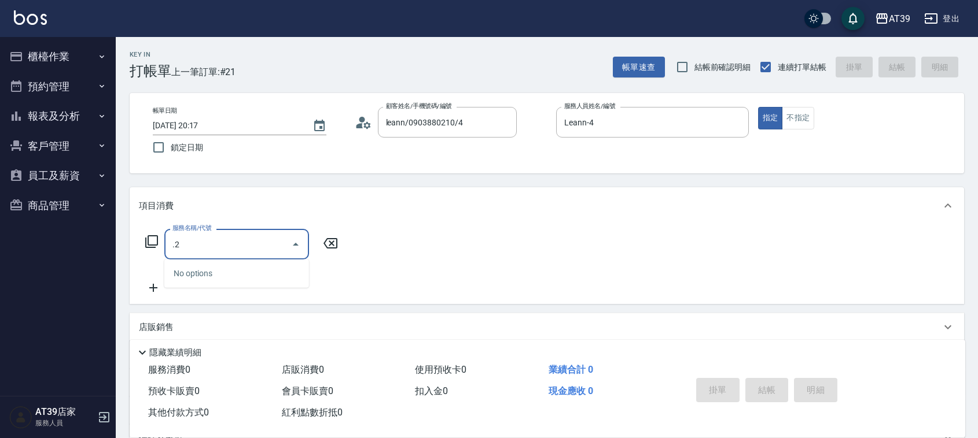
type input "."
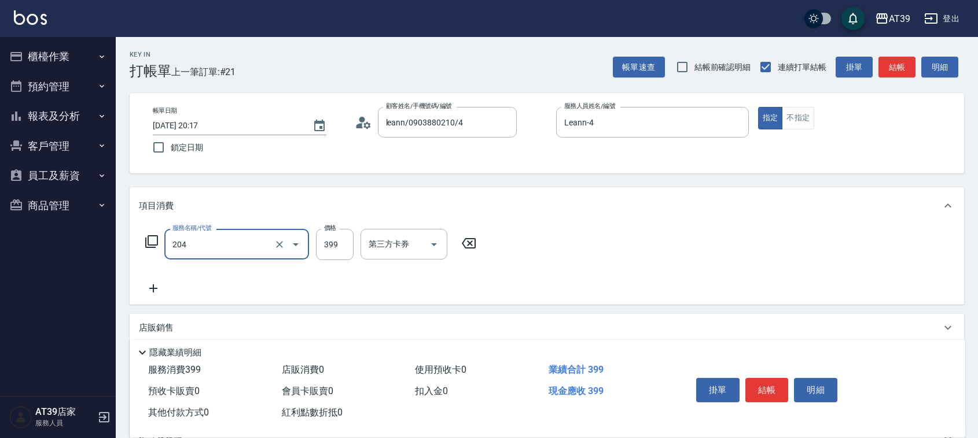
type input "A級洗+剪(204)"
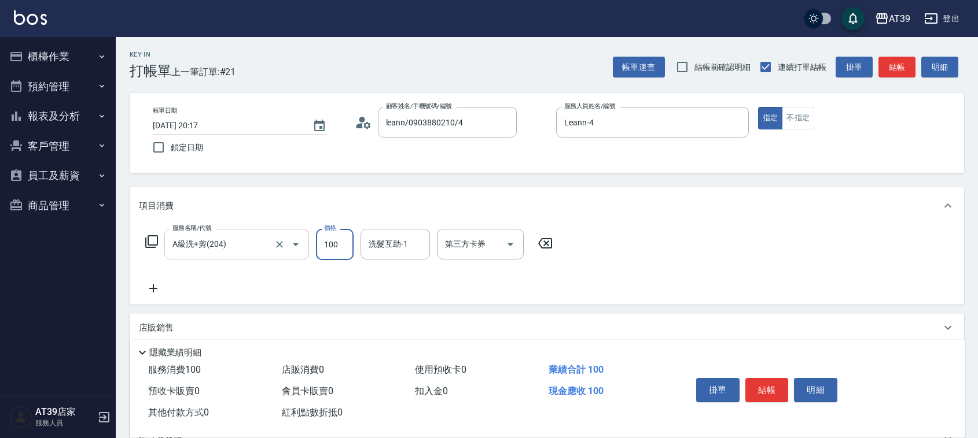
type input "1000"
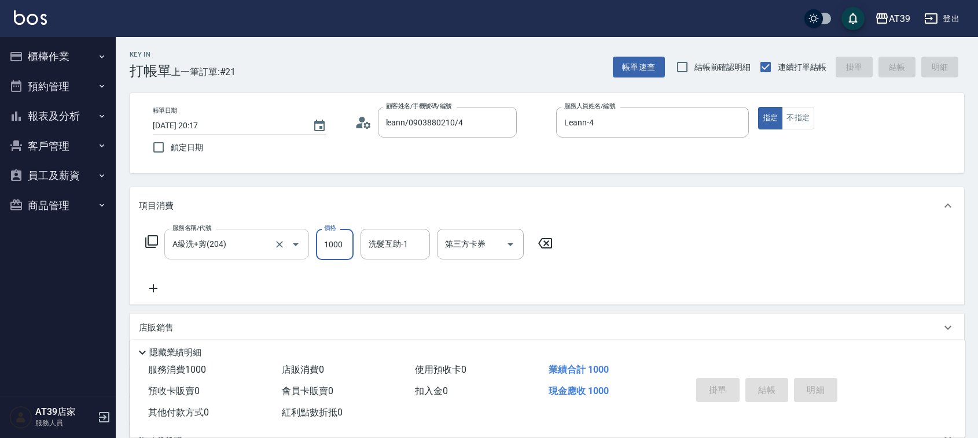
type input "2025/08/15 20:18"
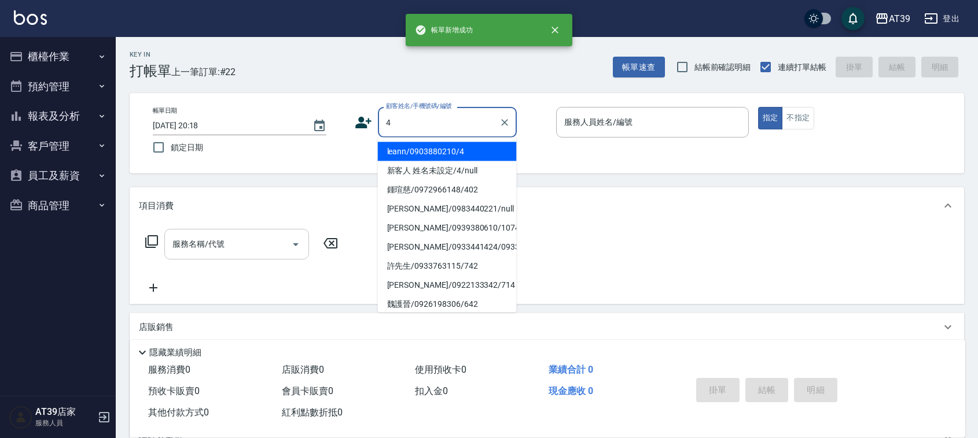
type input "leann/0903880210/4"
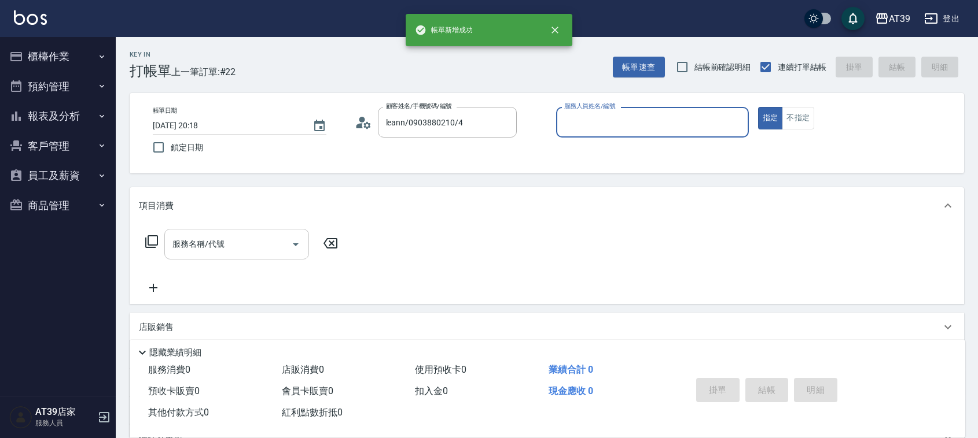
type input "Leann-4"
click at [758, 107] on button "指定" at bounding box center [770, 118] width 25 height 23
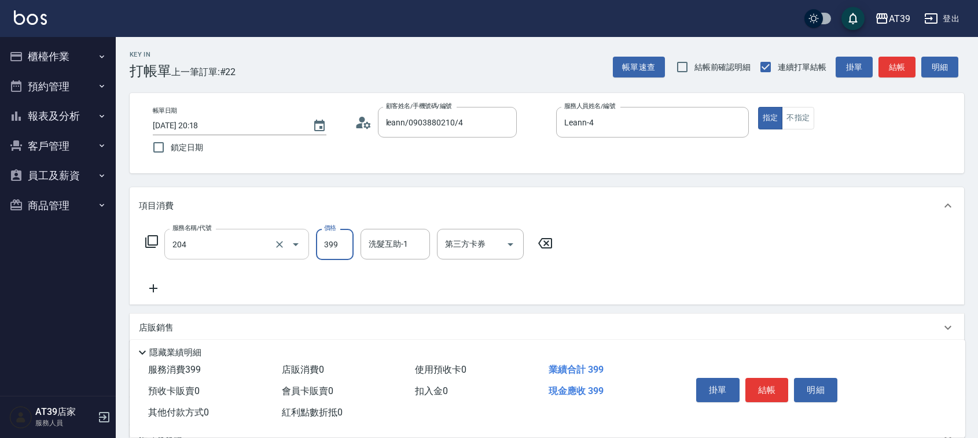
type input "A級洗+剪(204)"
type input "500"
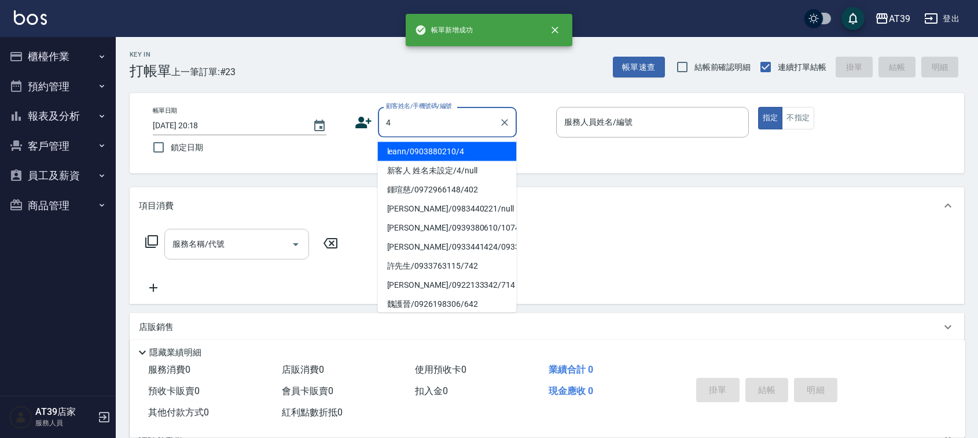
type input "leann/0903880210/4"
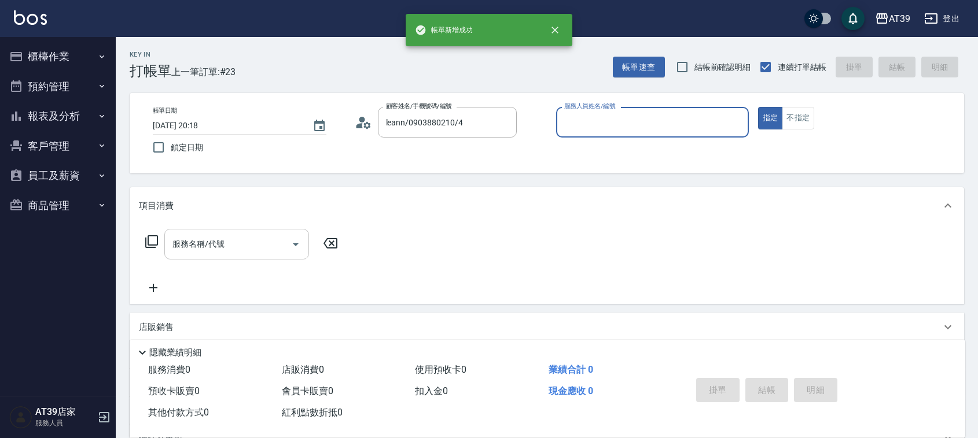
type input "Leann-4"
click at [758, 107] on button "指定" at bounding box center [770, 118] width 25 height 23
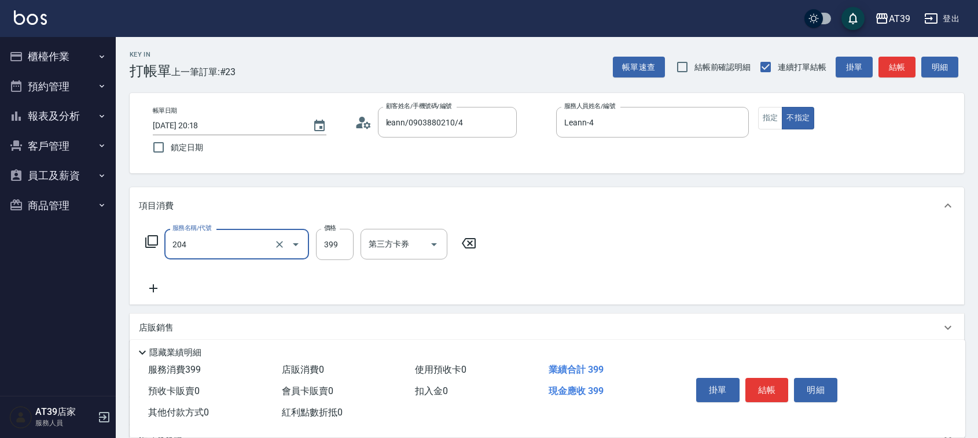
type input "A級洗+剪(204)"
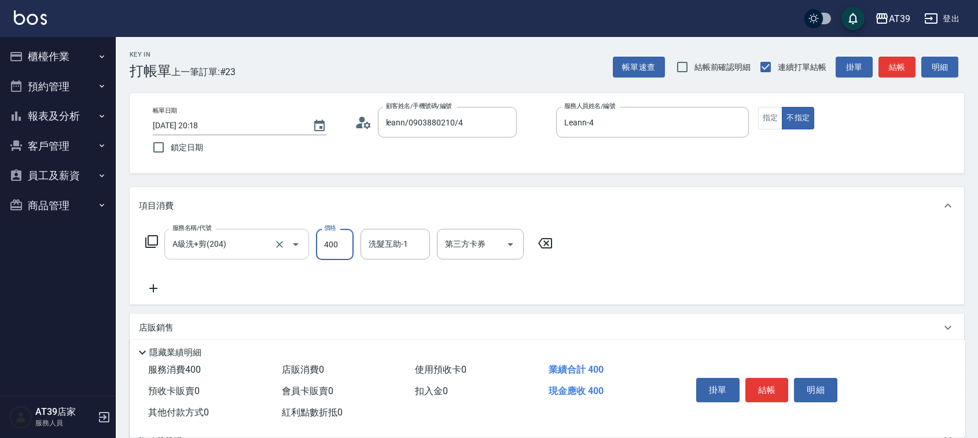
type input "400"
type input "芊芊-27"
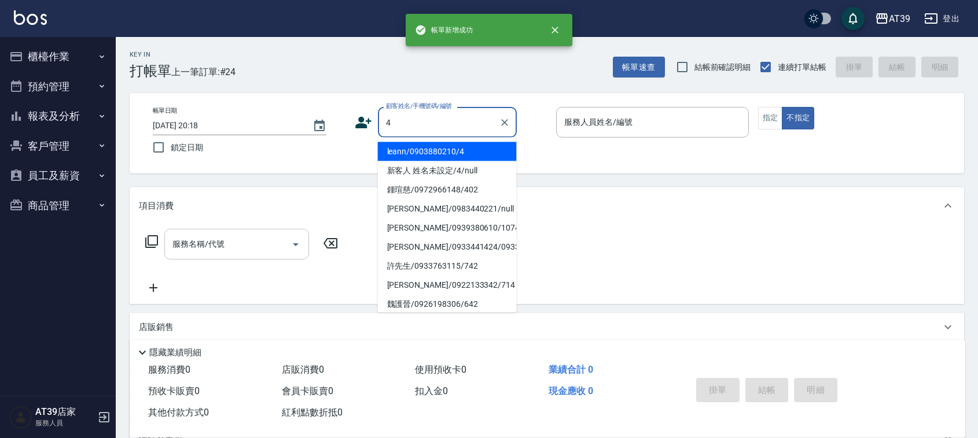
type input "leann/0903880210/4"
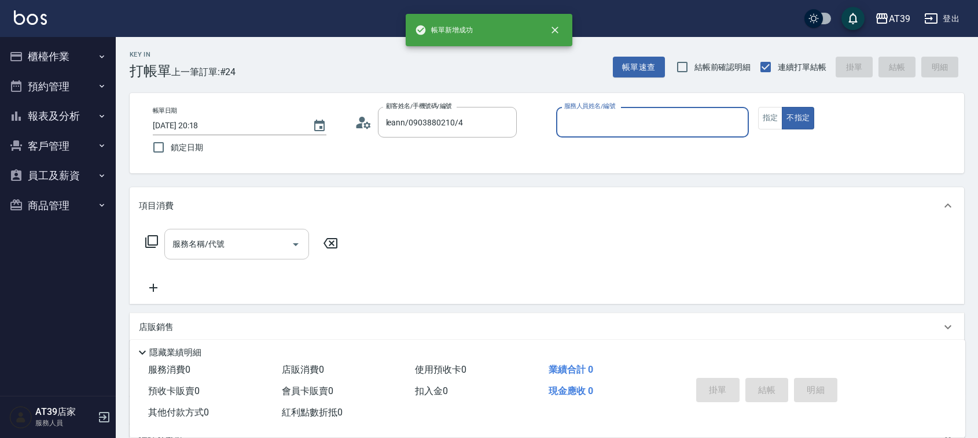
type input "Leann-4"
click at [782, 107] on button "不指定" at bounding box center [798, 118] width 32 height 23
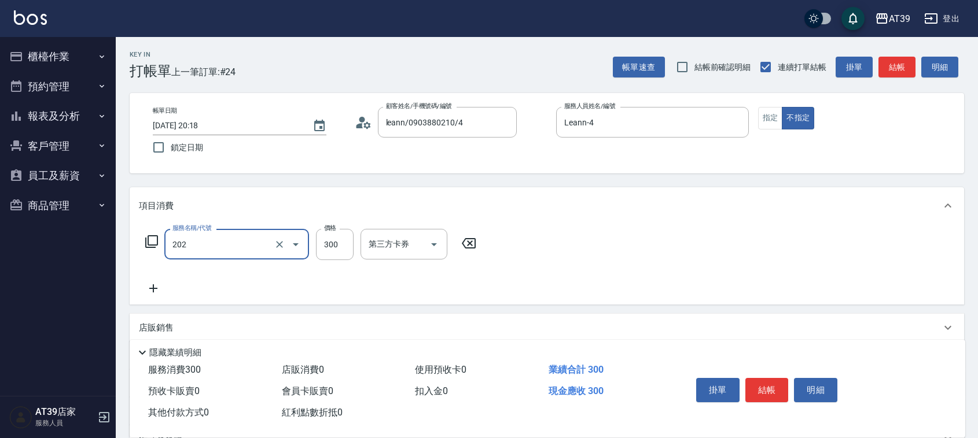
type input "A級單剪(202)"
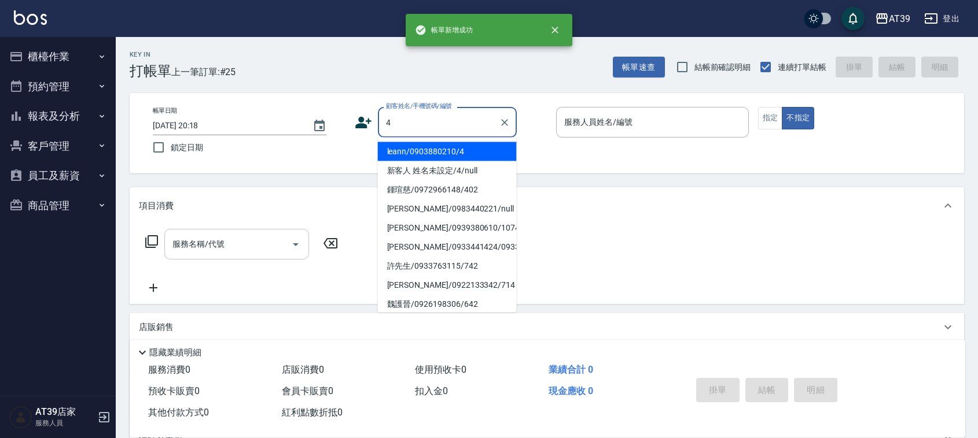
type input "leann/0903880210/4"
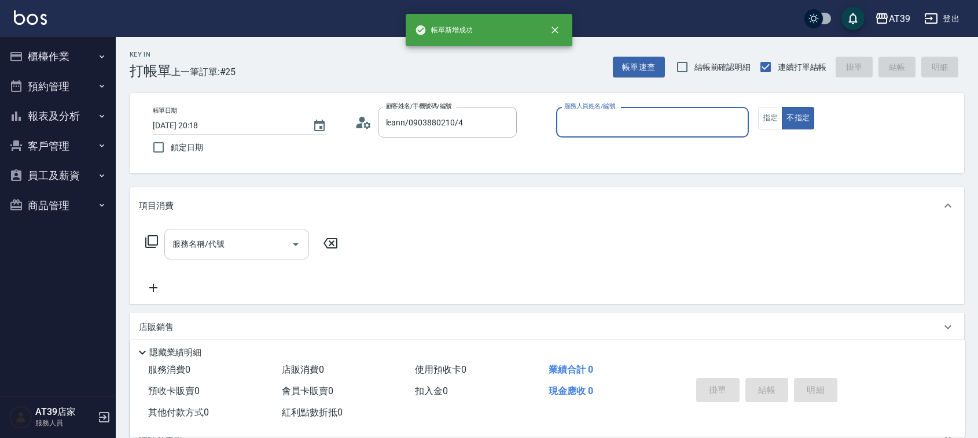
type input "Leann-4"
click at [782, 107] on button "不指定" at bounding box center [798, 118] width 32 height 23
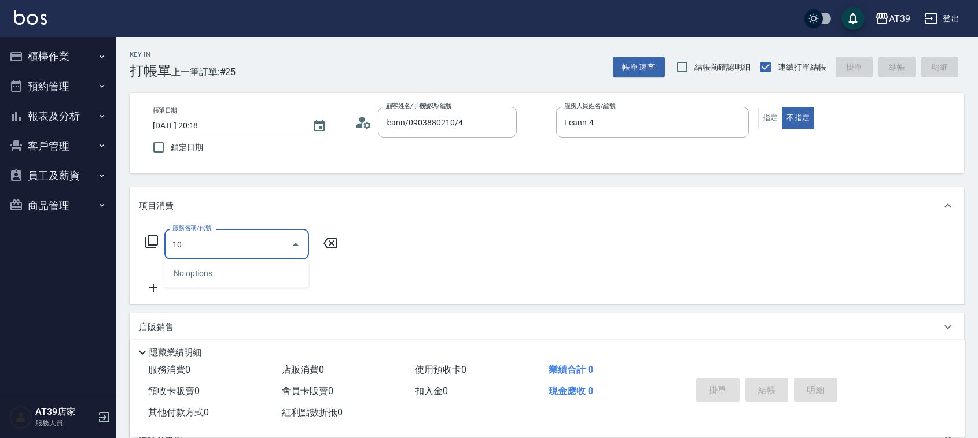
type input "1"
click at [248, 235] on input "服務名稱/代號" at bounding box center [227, 244] width 117 height 20
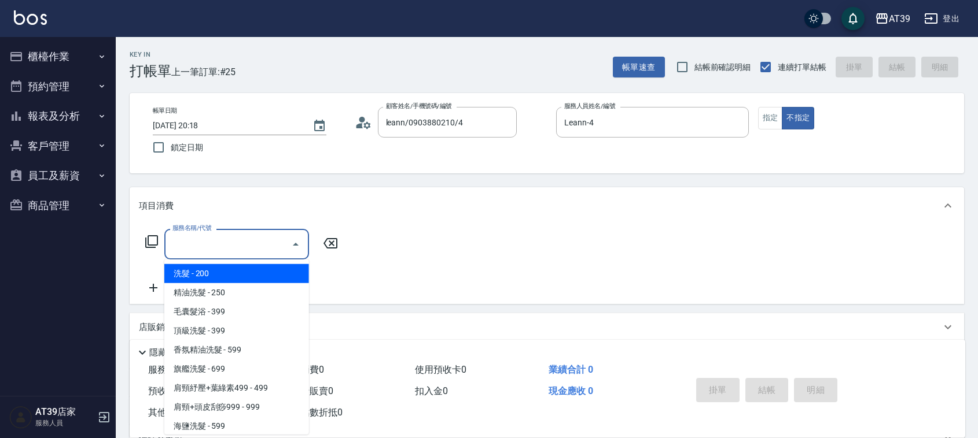
click at [258, 277] on span "洗髮 - 200" at bounding box center [236, 273] width 145 height 19
type input "洗髮(101)"
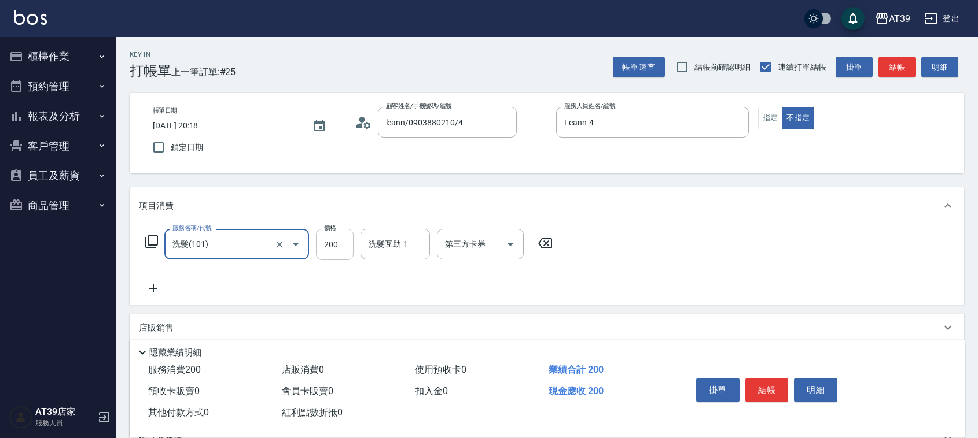
click at [328, 255] on input "200" at bounding box center [335, 244] width 38 height 31
type input "300"
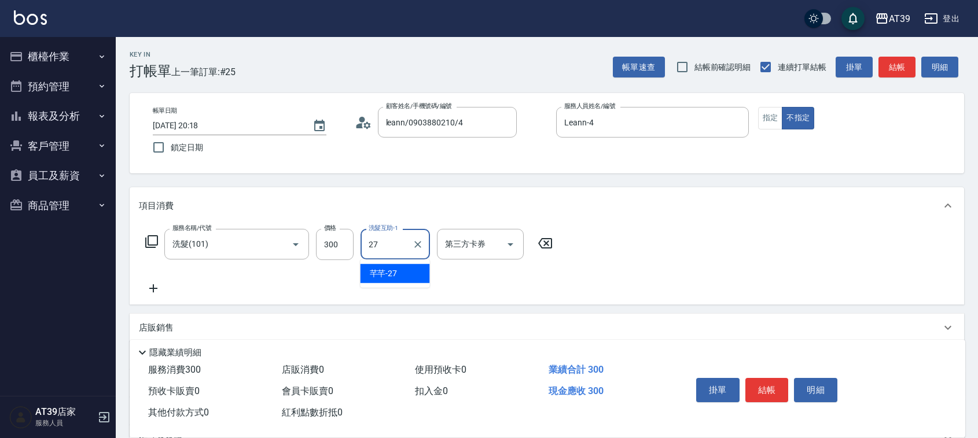
type input "芊芊-27"
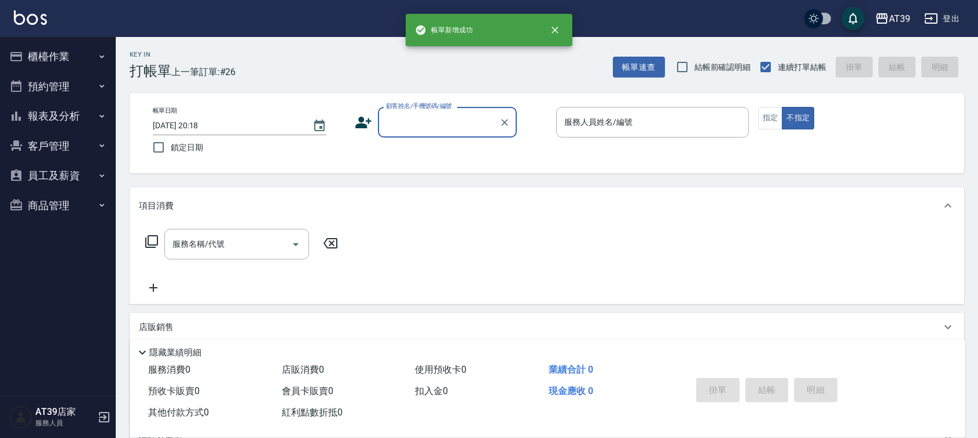
click at [65, 101] on button "報表及分析" at bounding box center [58, 116] width 106 height 30
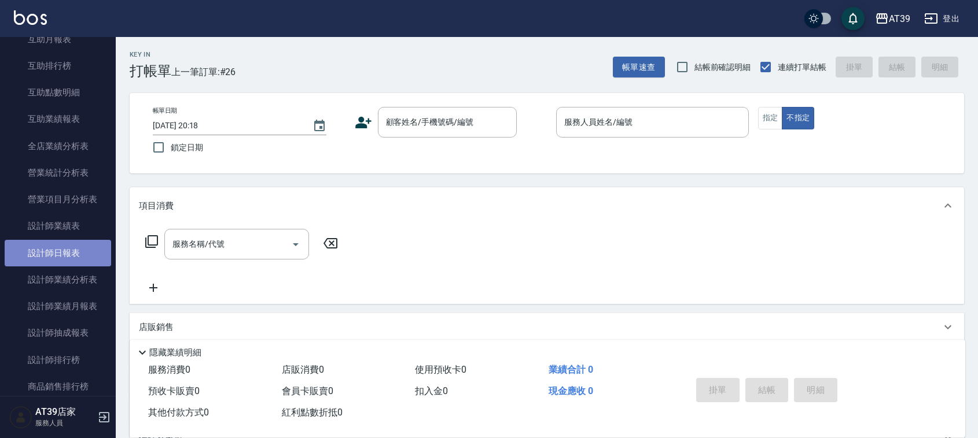
click at [75, 261] on link "設計師日報表" at bounding box center [58, 253] width 106 height 27
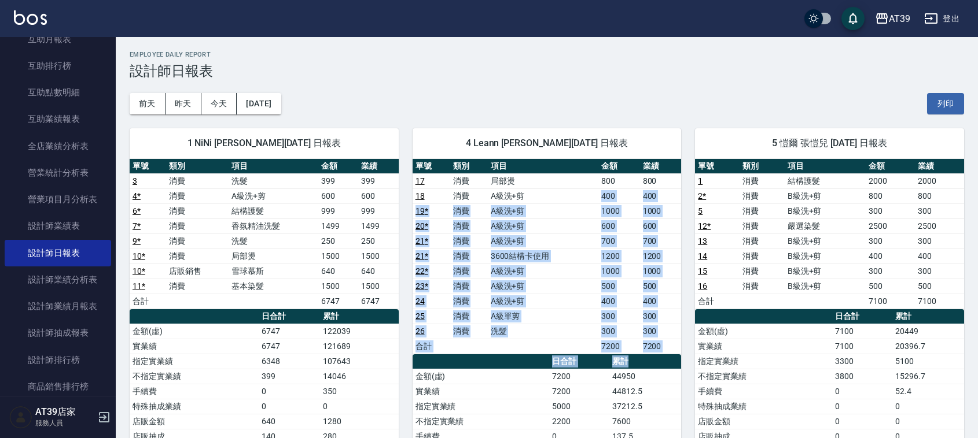
drag, startPoint x: 667, startPoint y: 366, endPoint x: 580, endPoint y: 165, distance: 218.9
click at [584, 180] on div "單號 類別 項目 金額 業績 17 消費 局部燙 800 800 18 消費 A級洗+剪 400 400 19 * 消費 A級洗+剪 1000 1000 20…" at bounding box center [546, 392] width 269 height 466
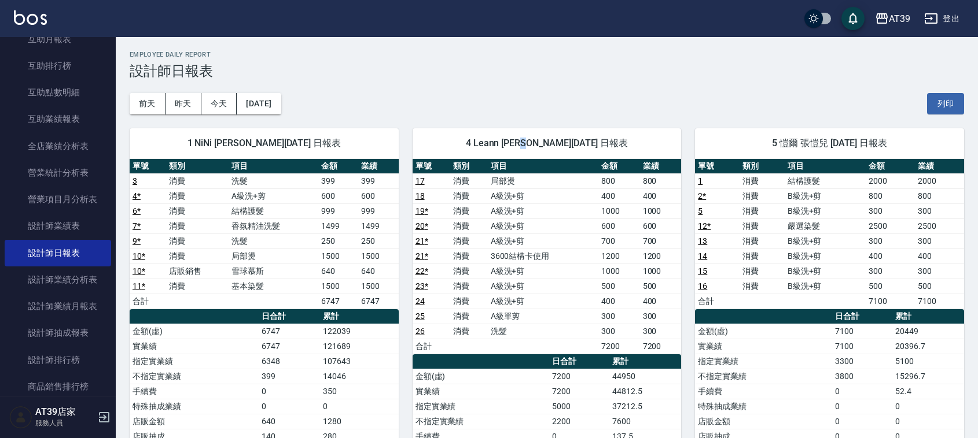
click at [538, 142] on span "4 Leann 林思宇 08/15/2025 日報表" at bounding box center [546, 144] width 241 height 12
click at [493, 131] on div "4 Leann 林思宇 08/15/2025 日報表" at bounding box center [546, 143] width 269 height 30
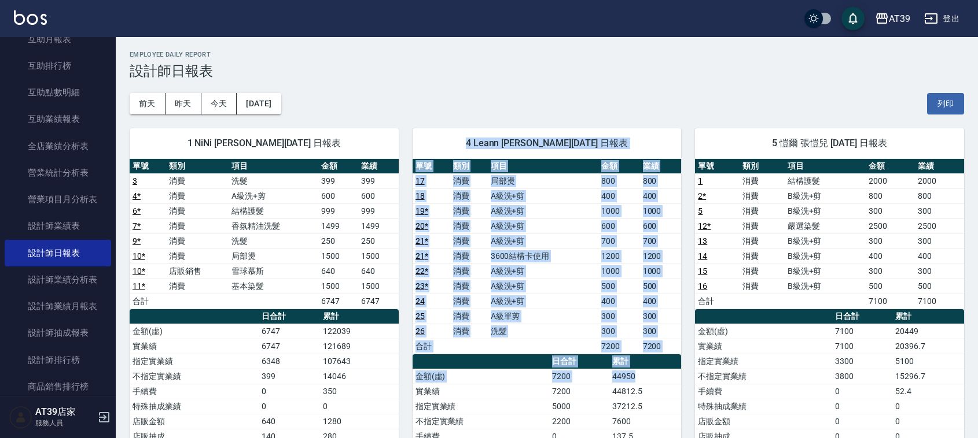
drag, startPoint x: 475, startPoint y: 137, endPoint x: 669, endPoint y: 378, distance: 309.0
click at [669, 379] on div "4 Leann 林思宇 08/15/2025 日報表 單號 類別 項目 金額 業績 17 消費 局部燙 800 800 18 消費 A級洗+剪 400 400…" at bounding box center [546, 383] width 269 height 511
click at [662, 373] on td "44950" at bounding box center [645, 376] width 72 height 15
click at [623, 330] on td "300" at bounding box center [619, 331] width 42 height 15
drag, startPoint x: 625, startPoint y: 325, endPoint x: 631, endPoint y: 312, distance: 14.0
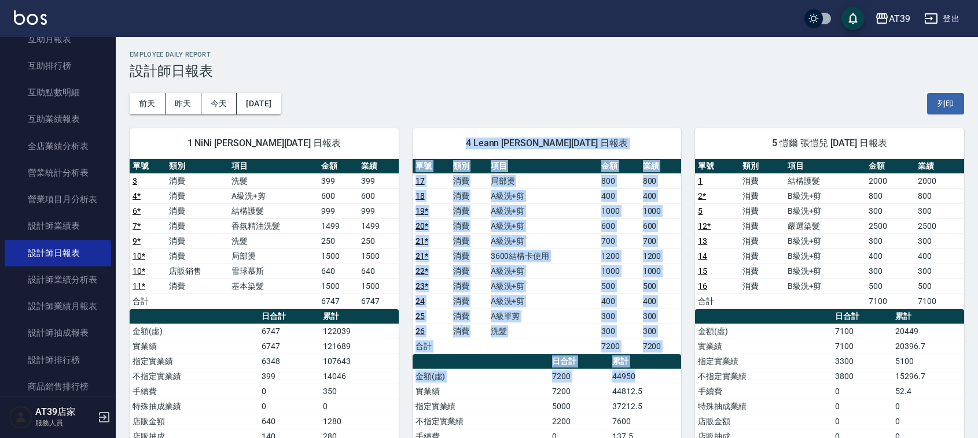
click at [626, 323] on tbody "17 消費 局部燙 800 800 18 消費 A級洗+剪 400 400 19 * 消費 A級洗+剪 1000 1000 20 * 消費 A級洗+剪 600…" at bounding box center [546, 264] width 269 height 180
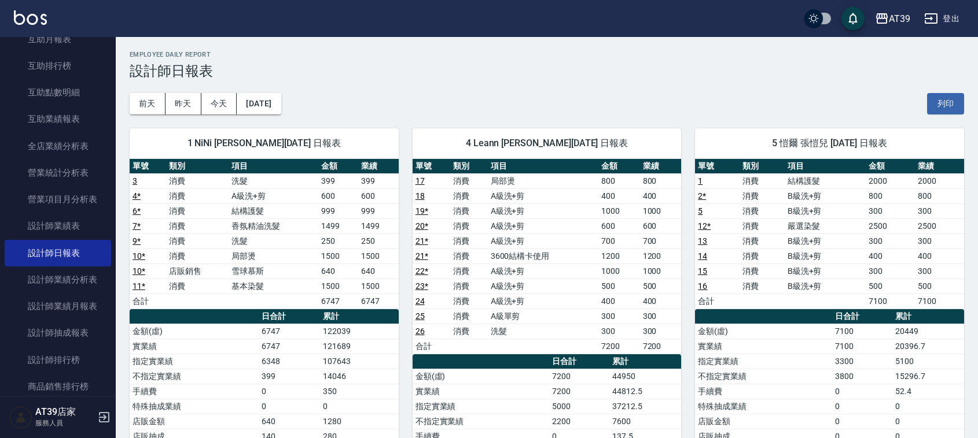
click at [605, 69] on h3 "設計師日報表" at bounding box center [547, 71] width 834 height 16
click at [647, 238] on td "700" at bounding box center [661, 241] width 42 height 15
click at [38, 14] on img at bounding box center [30, 17] width 33 height 14
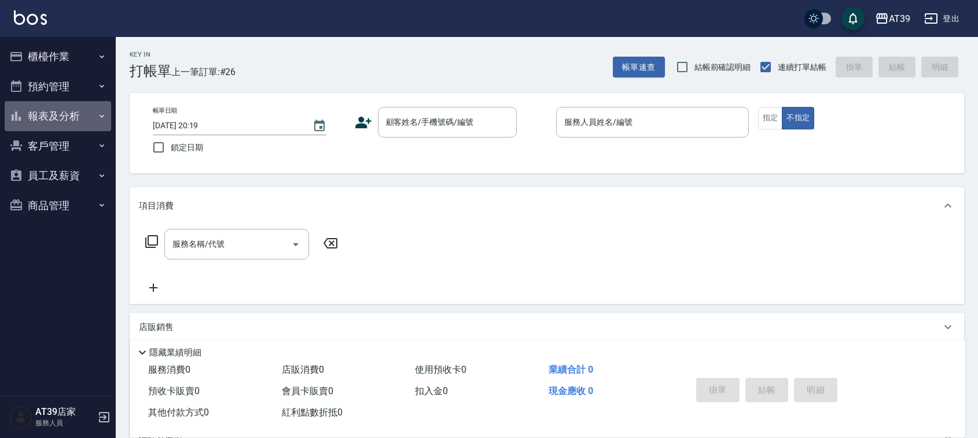
click at [64, 120] on button "報表及分析" at bounding box center [58, 116] width 106 height 30
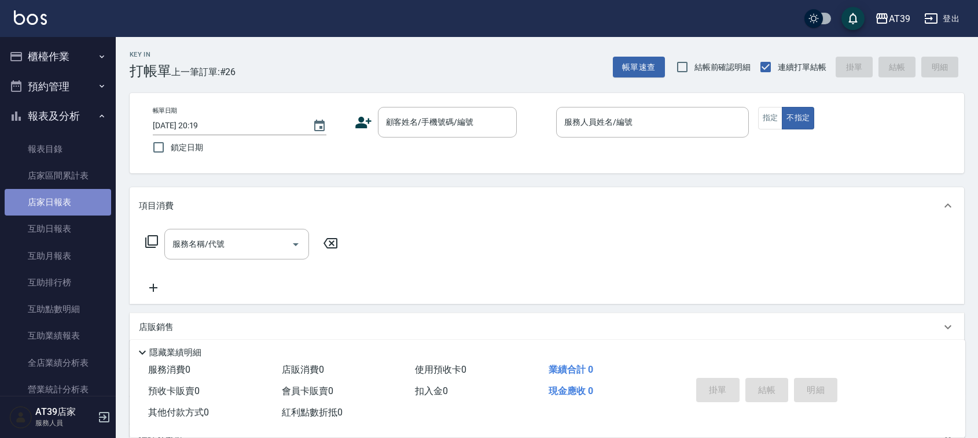
click at [64, 198] on link "店家日報表" at bounding box center [58, 202] width 106 height 27
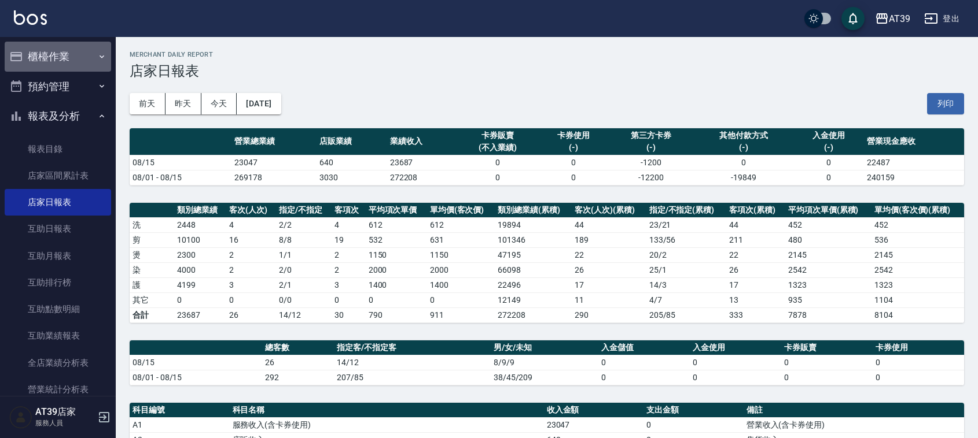
click at [70, 56] on button "櫃檯作業" at bounding box center [58, 57] width 106 height 30
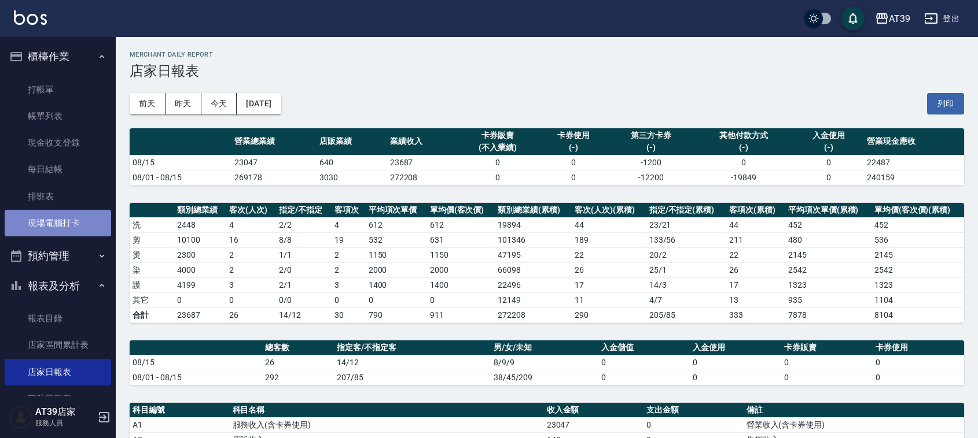
click at [61, 229] on link "現場電腦打卡" at bounding box center [58, 223] width 106 height 27
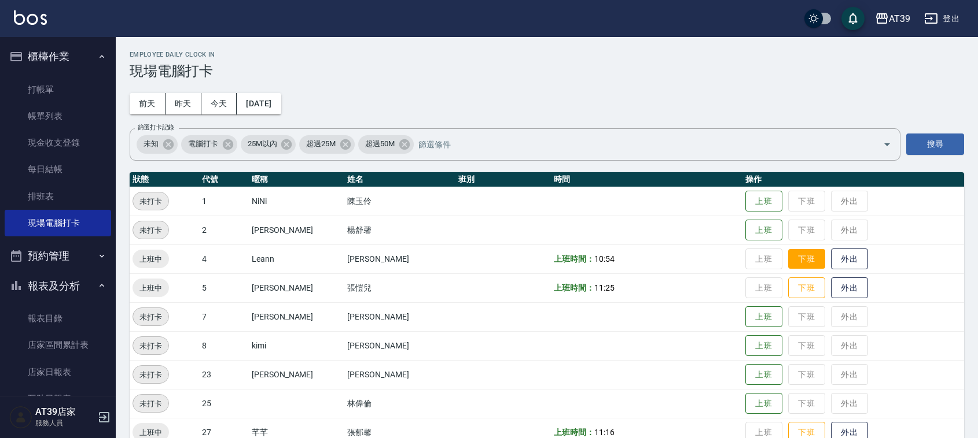
click at [788, 252] on button "下班" at bounding box center [806, 259] width 37 height 20
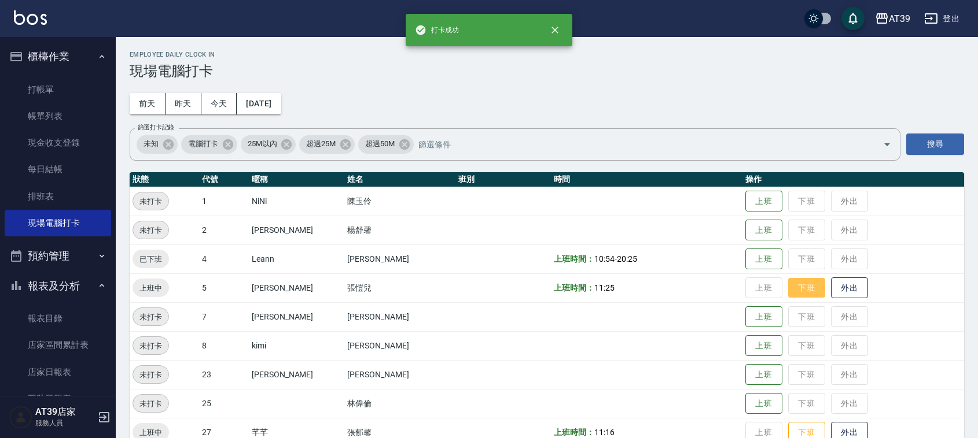
click at [788, 295] on button "下班" at bounding box center [806, 288] width 37 height 20
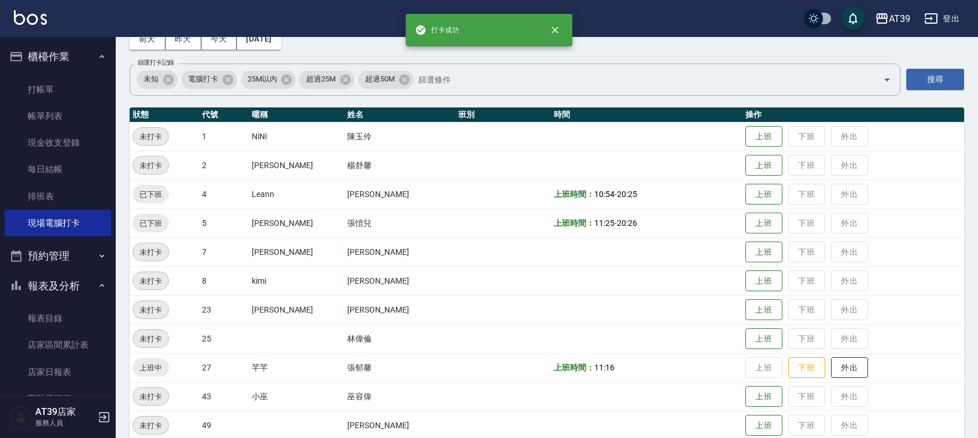
scroll to position [196, 0]
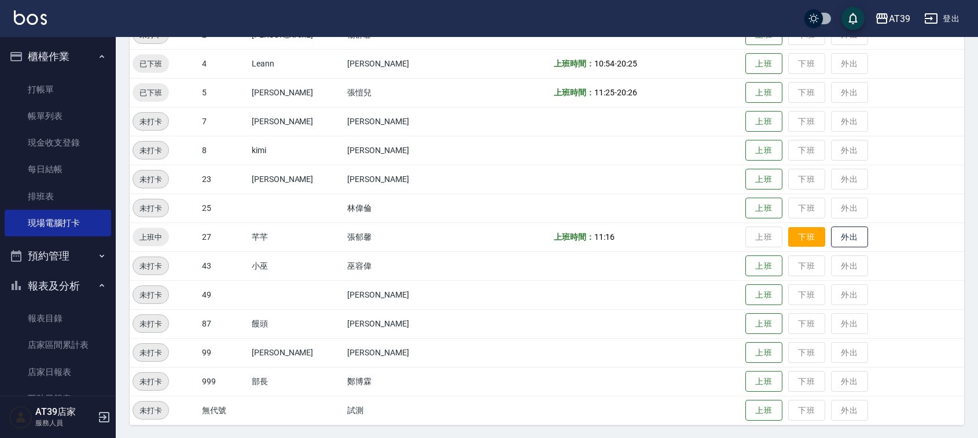
click at [794, 242] on button "下班" at bounding box center [806, 237] width 37 height 20
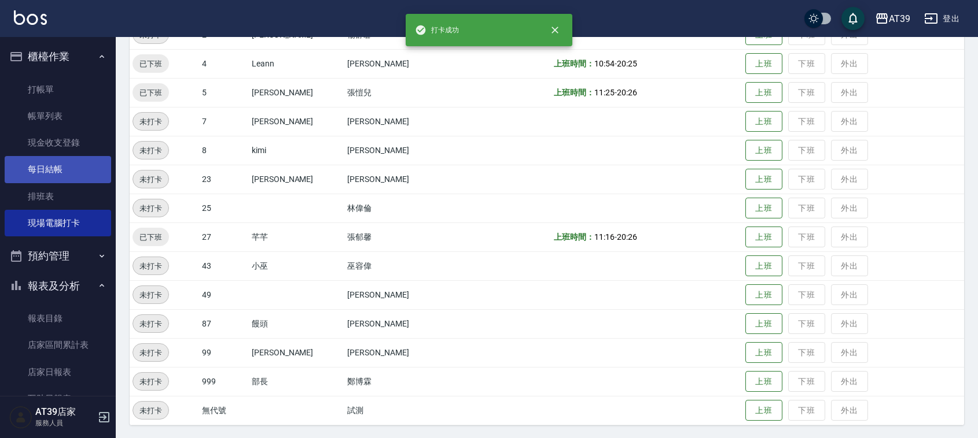
click at [76, 164] on link "每日結帳" at bounding box center [58, 169] width 106 height 27
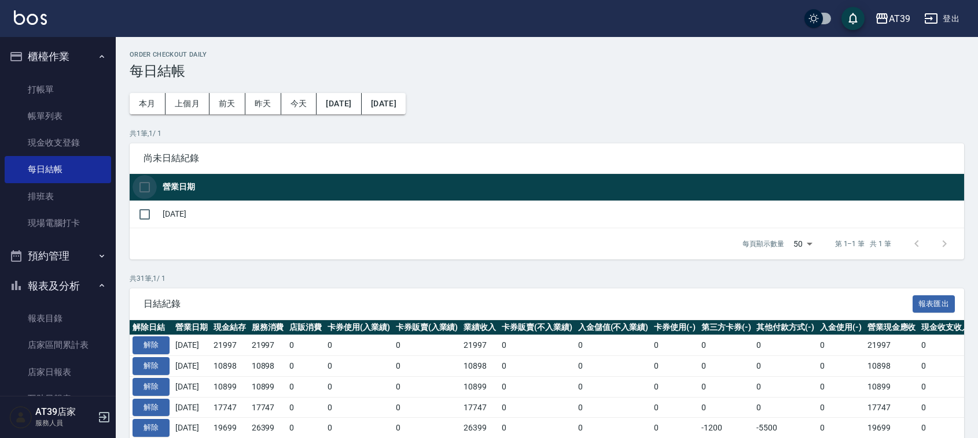
click at [154, 182] on input "checkbox" at bounding box center [144, 187] width 24 height 24
checkbox input "true"
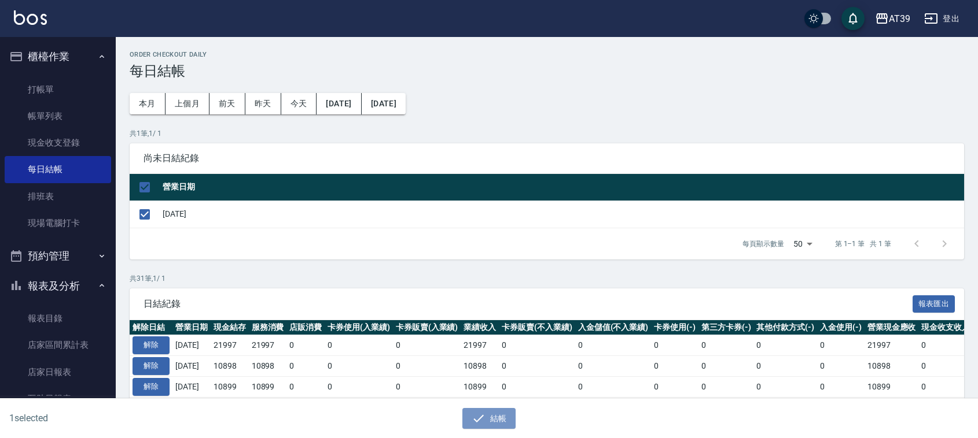
drag, startPoint x: 507, startPoint y: 417, endPoint x: 503, endPoint y: 406, distance: 12.3
click at [507, 417] on button "結帳" at bounding box center [489, 418] width 54 height 21
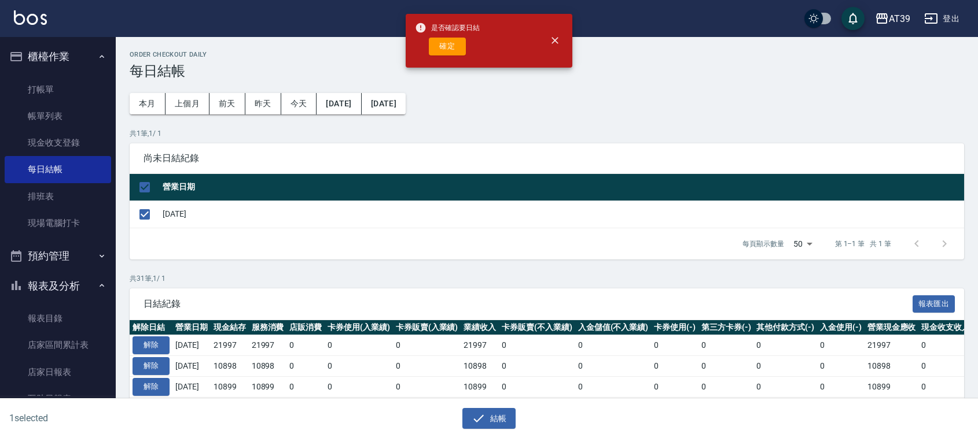
click at [431, 38] on div "確定" at bounding box center [447, 47] width 65 height 18
click at [438, 42] on button "確定" at bounding box center [447, 47] width 37 height 18
checkbox input "false"
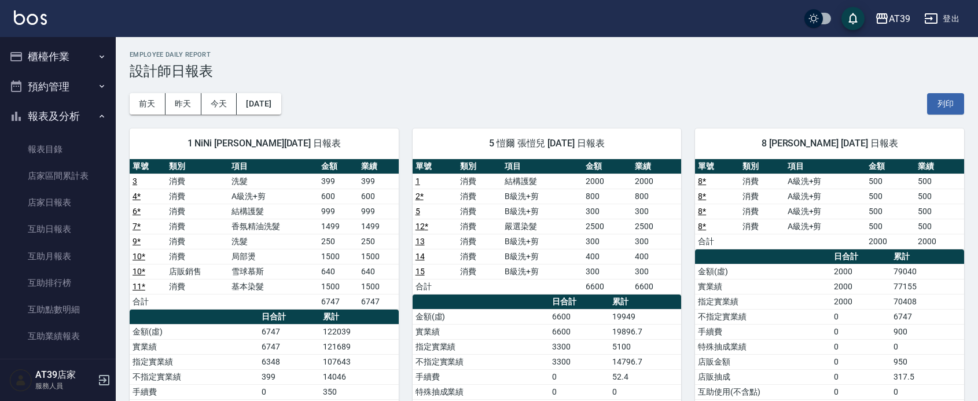
scroll to position [217, 0]
